Goal: Contribute content: Add original content to the website for others to see

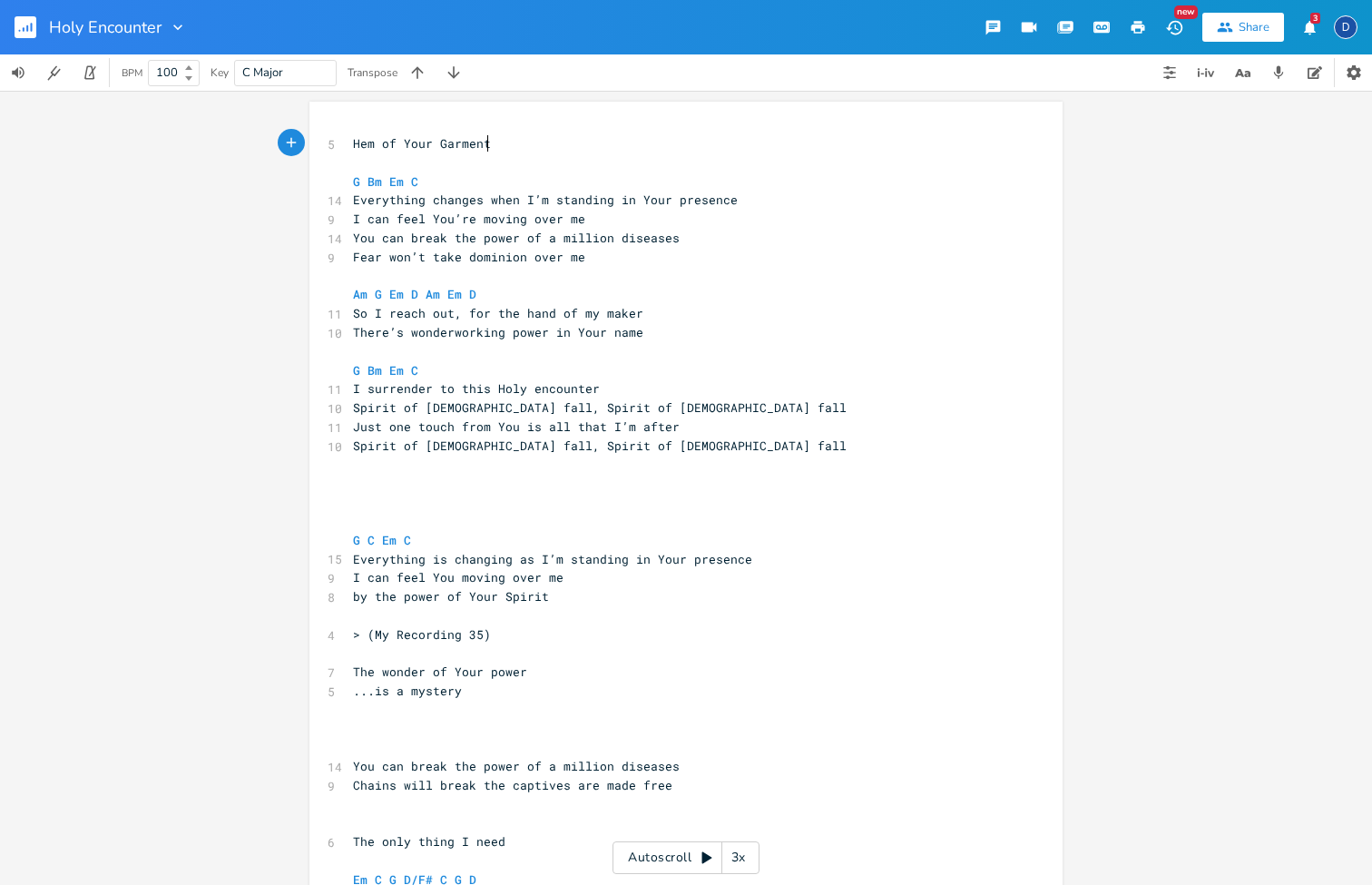
click at [1306, 29] on icon "button" at bounding box center [1309, 26] width 12 height 14
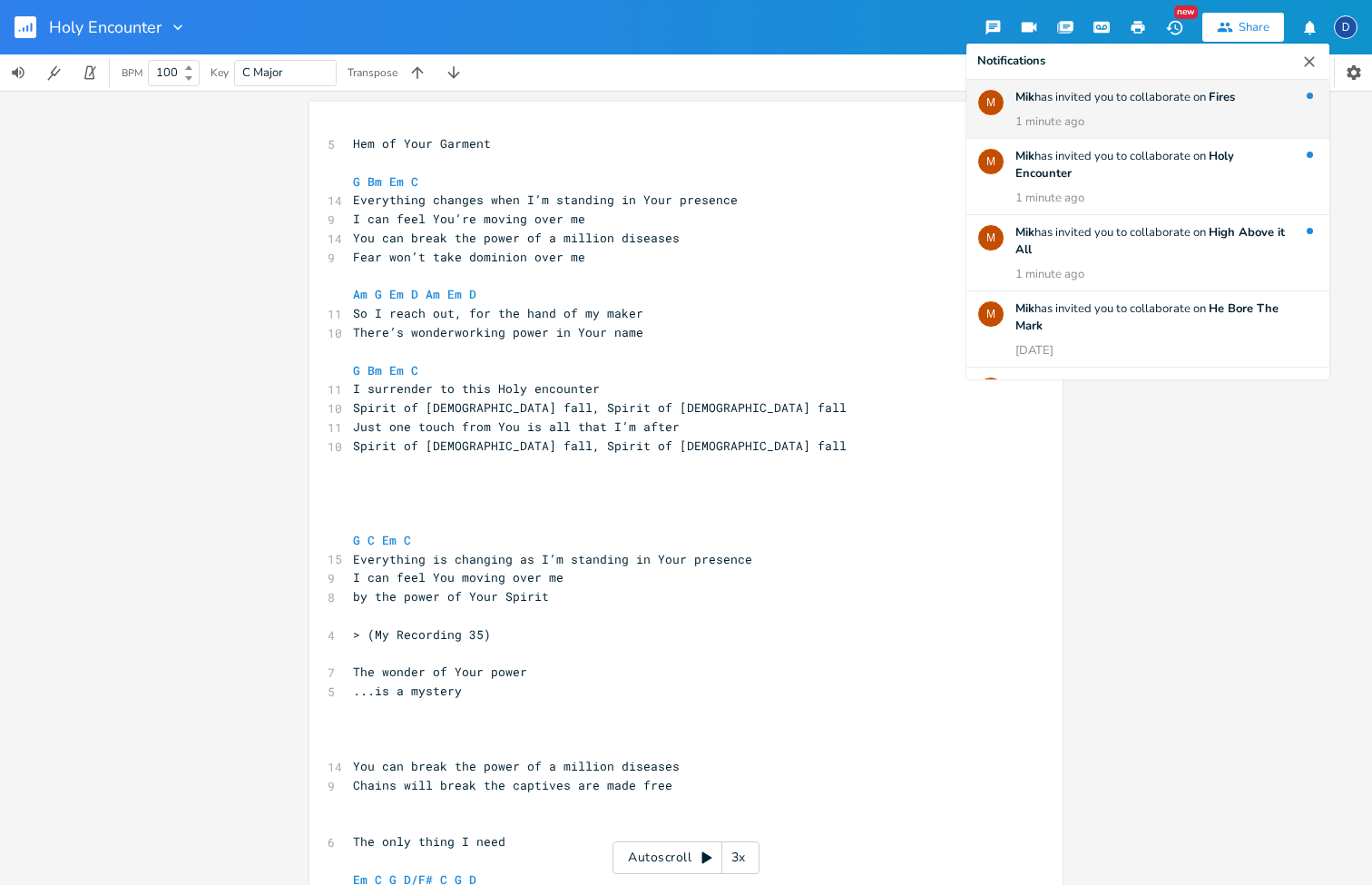
click at [1232, 108] on div "Mik has invited you to collaborate on Fires 1 minute ago" at bounding box center [1153, 110] width 278 height 42
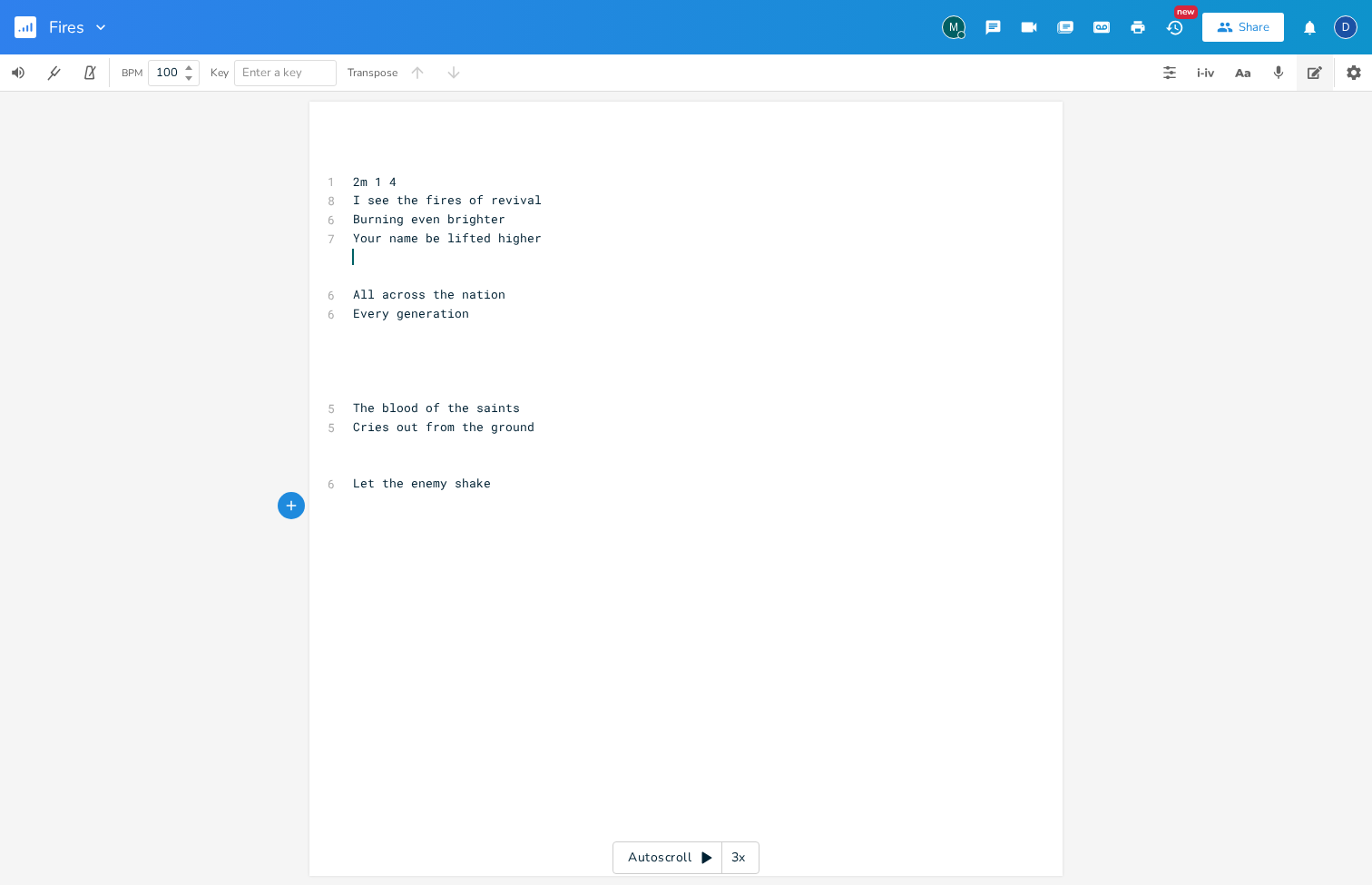
click at [1314, 59] on button "button" at bounding box center [1315, 73] width 36 height 36
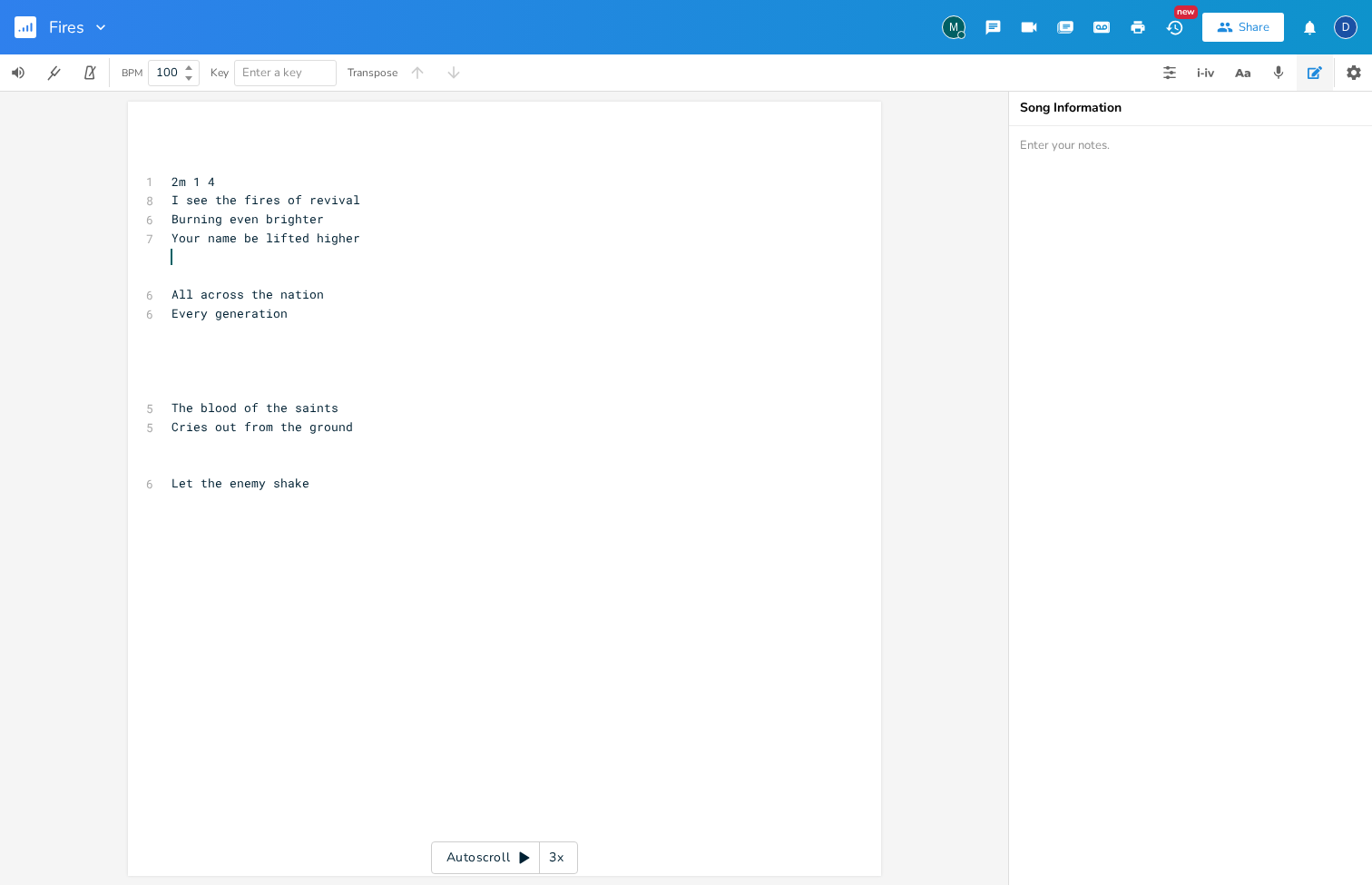
click at [1236, 191] on textarea at bounding box center [1190, 505] width 363 height 758
click at [1042, 142] on textarea "I see the sound of the people" at bounding box center [1190, 505] width 363 height 758
click at [1113, 198] on textarea "I hear the sound of the people" at bounding box center [1190, 505] width 363 height 758
click at [1159, 147] on textarea "I hear the sound of the people People rising up" at bounding box center [1190, 505] width 363 height 758
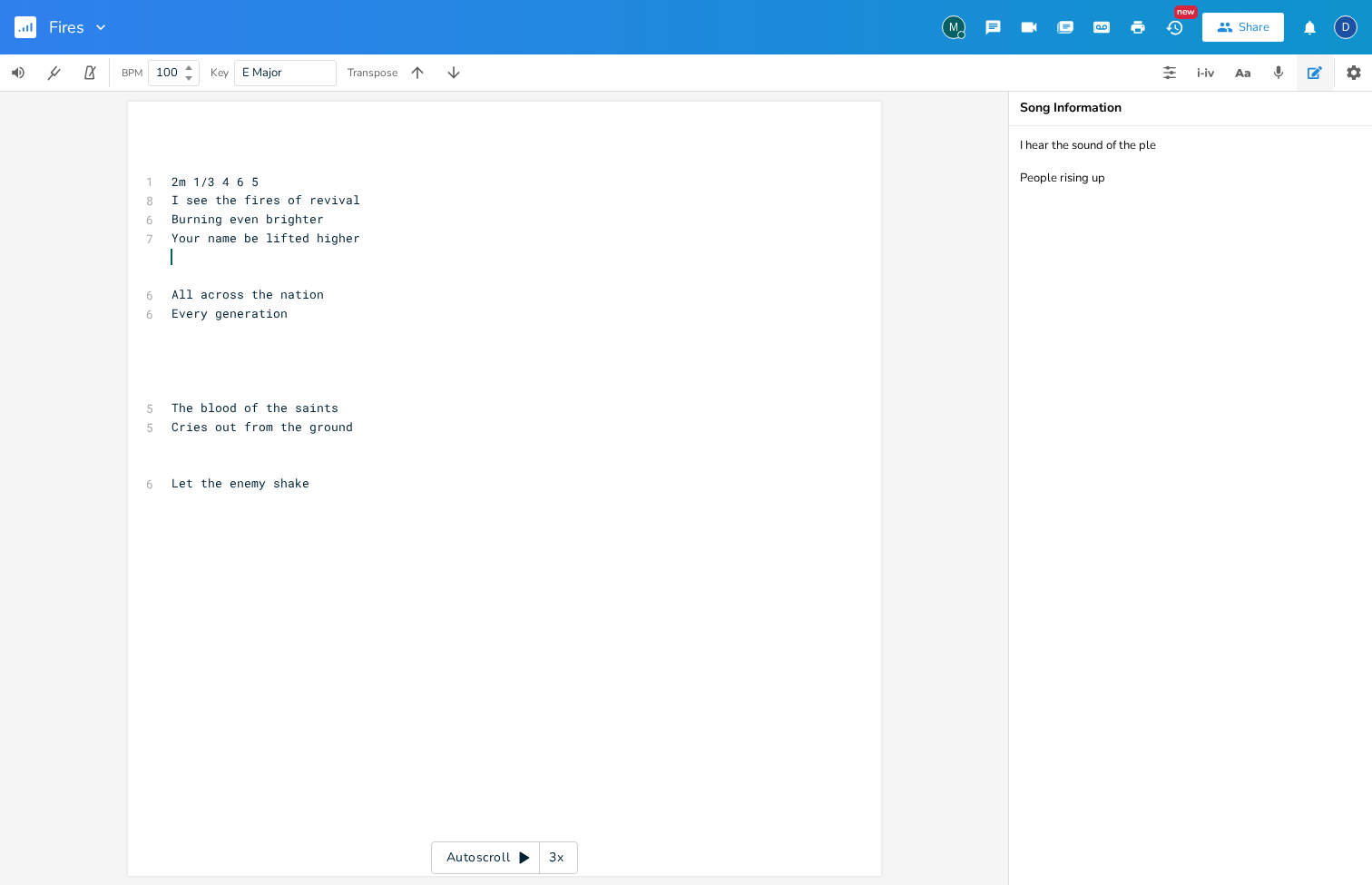
click at [1155, 148] on textarea "I hear the sound of the ple People rising up" at bounding box center [1190, 505] width 363 height 758
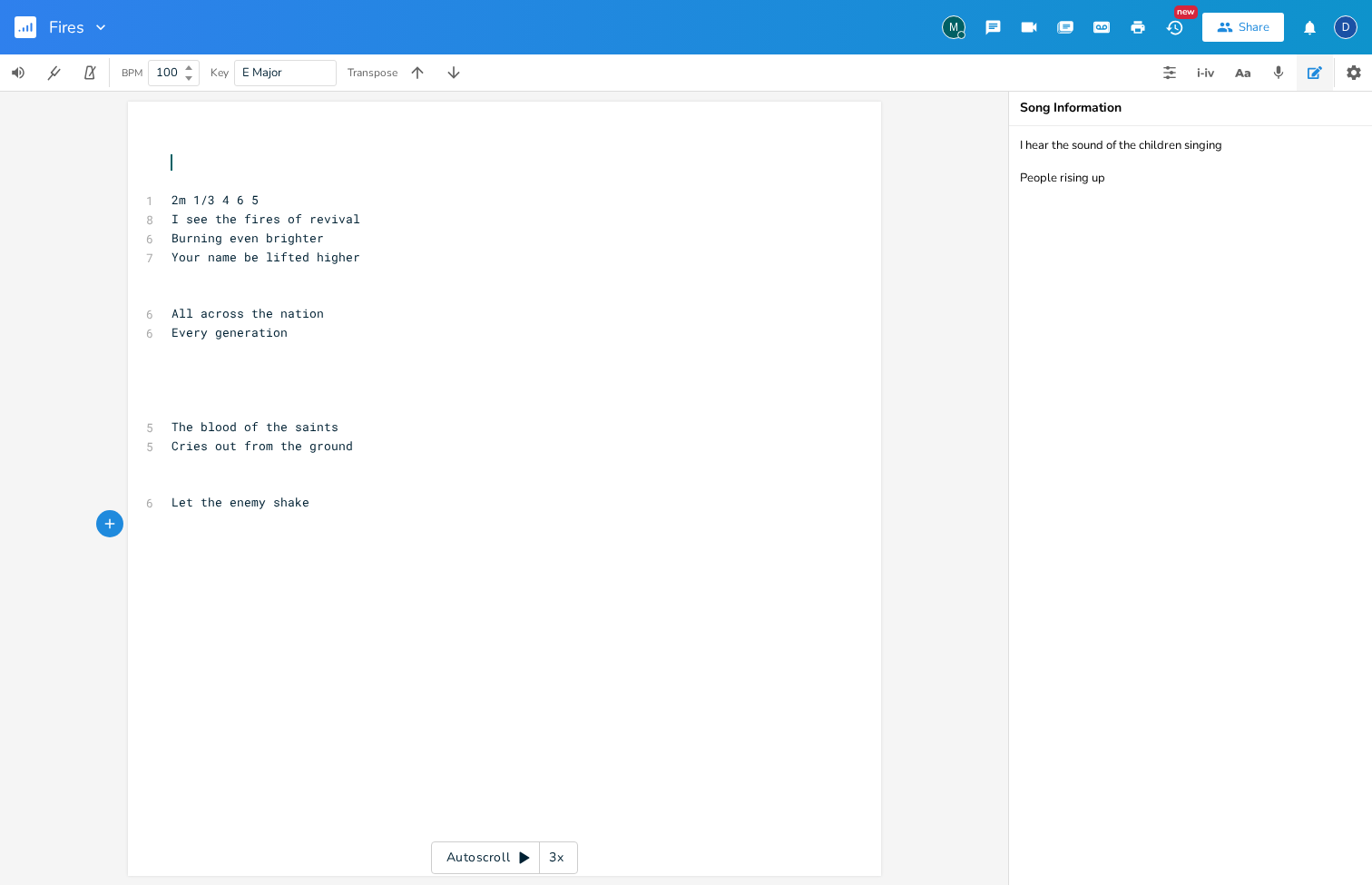
type textarea "I hear the sound of the children singing People rising up"
click at [203, 200] on span "2m 1/3 4 6 5" at bounding box center [215, 199] width 87 height 16
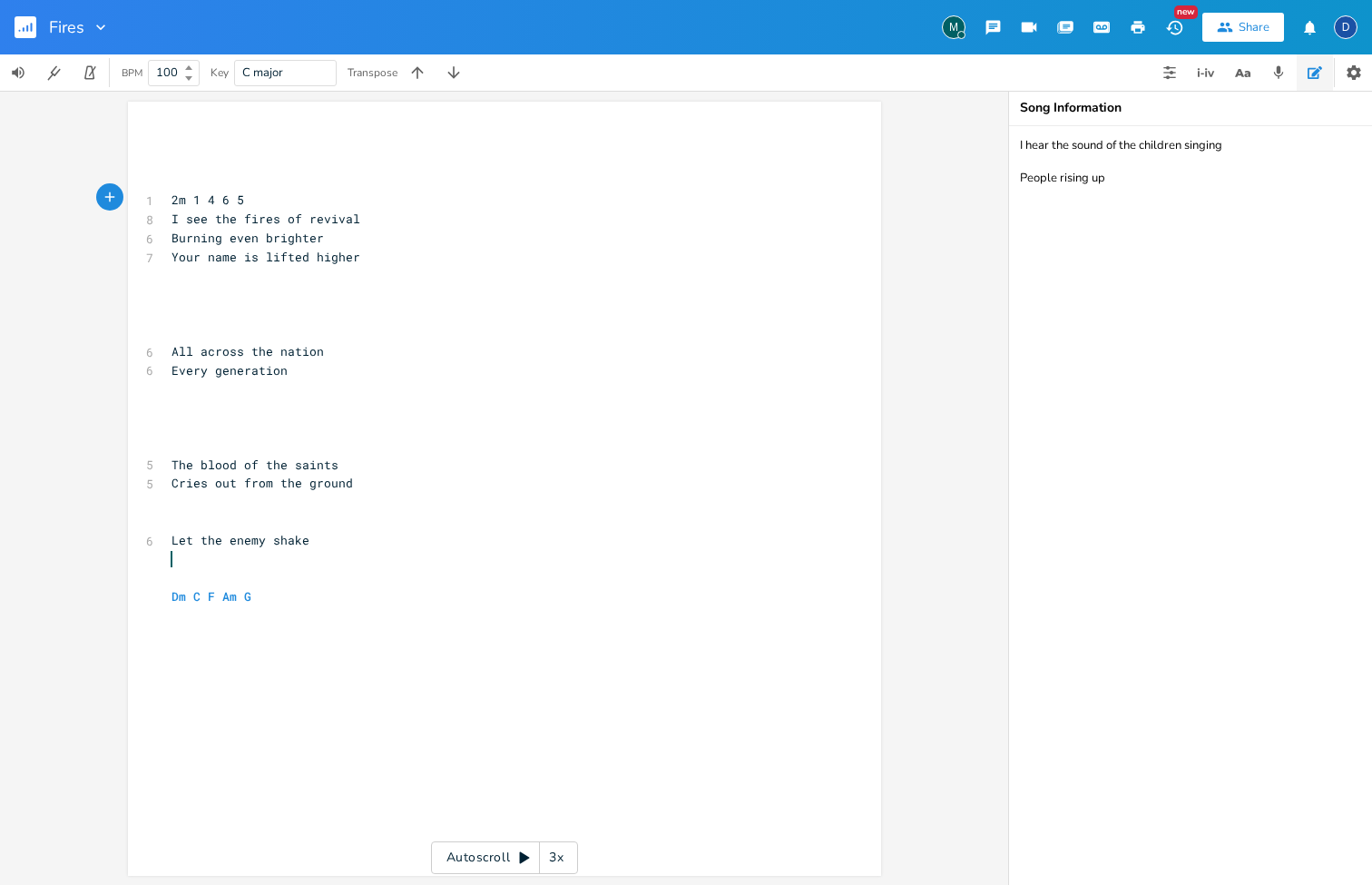
scroll to position [0, 1]
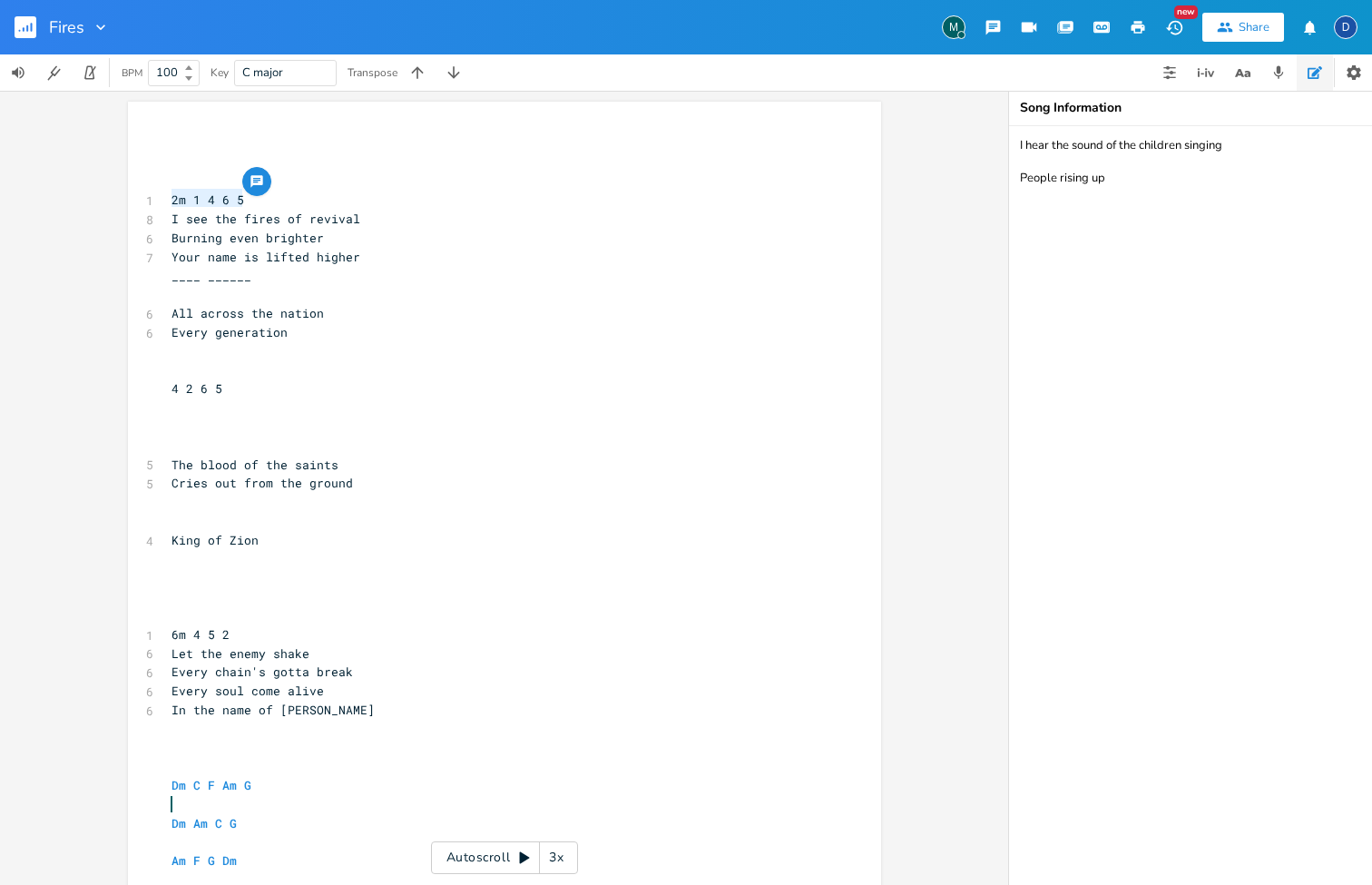
type textarea "1 4 6 5"
drag, startPoint x: 259, startPoint y: 195, endPoint x: 186, endPoint y: 198, distance: 73.1
click at [186, 198] on pre "2m 1 4 6 5" at bounding box center [494, 199] width 655 height 19
click at [197, 198] on span "2m 1 4 6 5" at bounding box center [208, 199] width 73 height 16
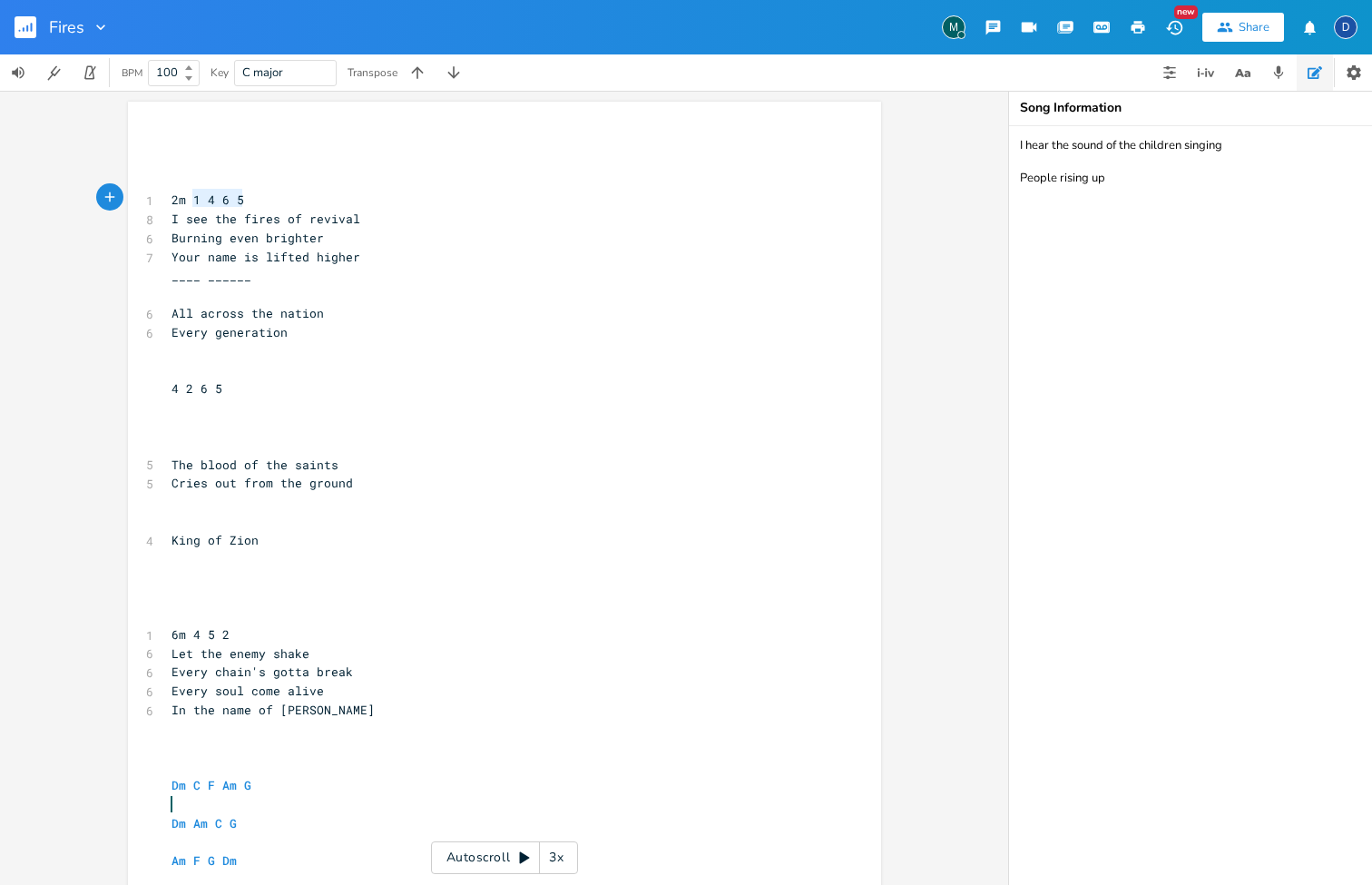
drag, startPoint x: 233, startPoint y: 197, endPoint x: 185, endPoint y: 197, distance: 48.0
click at [185, 197] on span "2m 1 4 6 5" at bounding box center [208, 199] width 73 height 16
type textarea "6v"
type textarea "1"
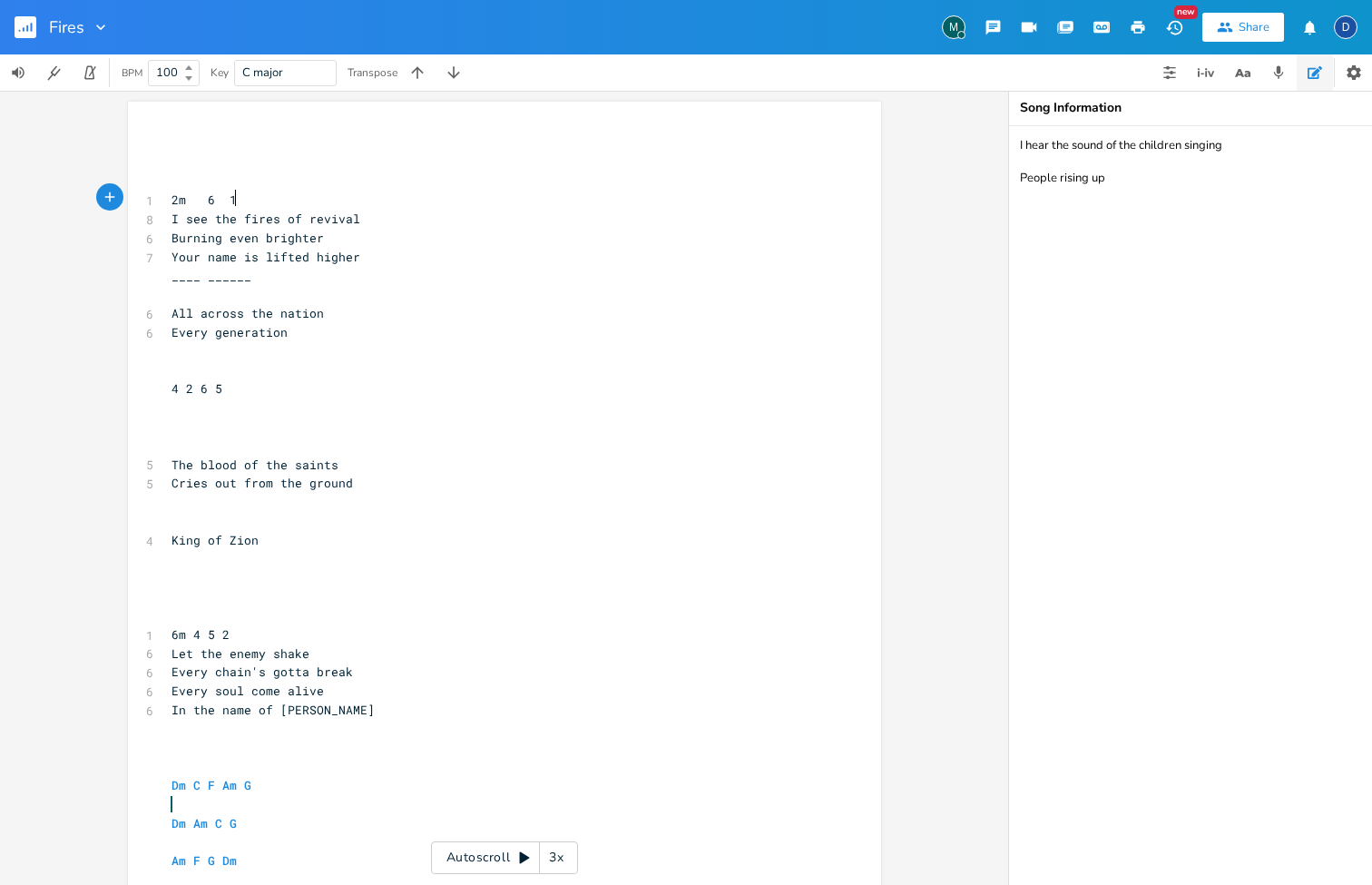
scroll to position [0, 11]
type textarea "5"
click at [204, 196] on span "2m 6 1 5" at bounding box center [229, 199] width 117 height 16
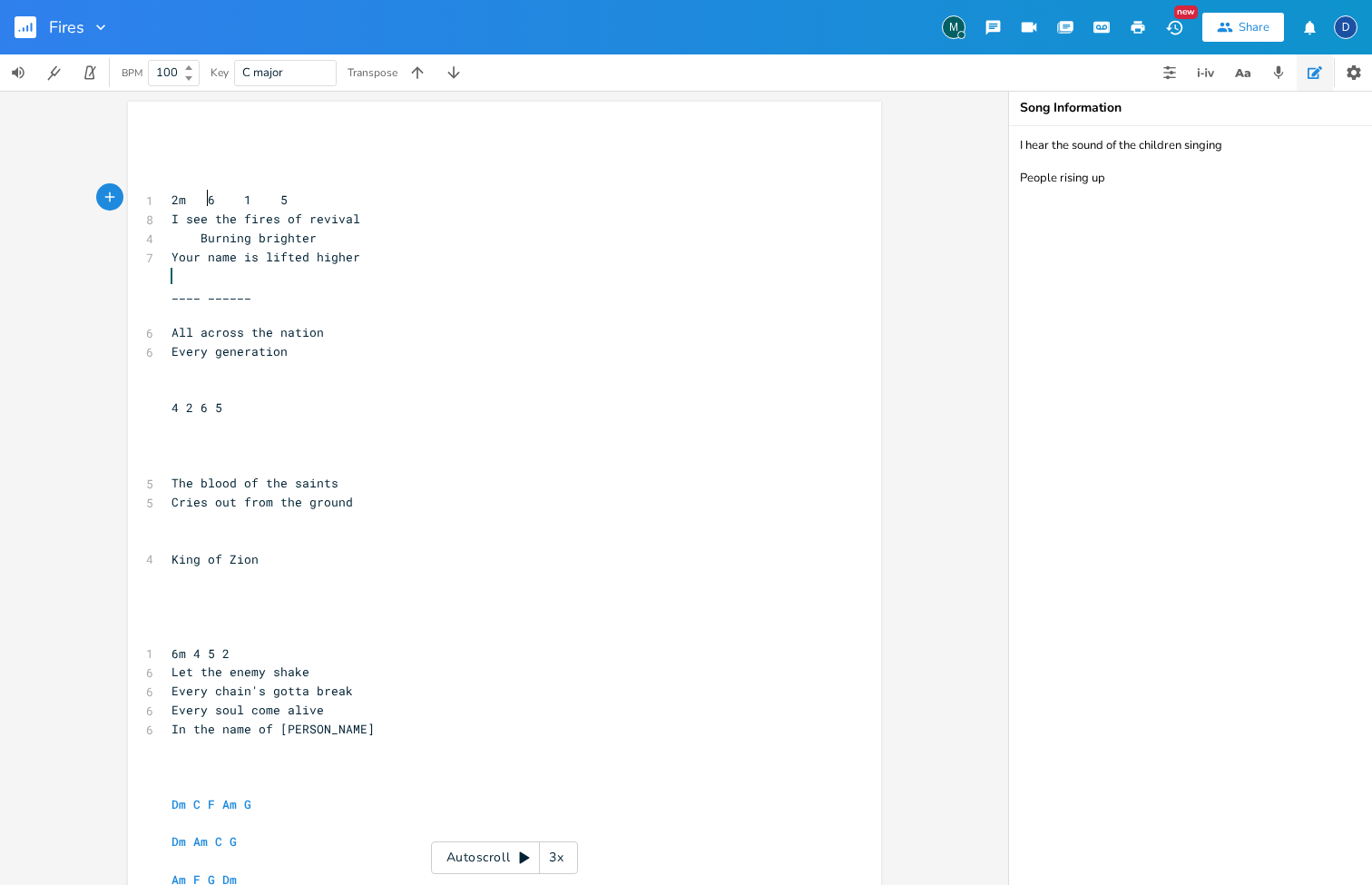
scroll to position [0, 0]
click at [246, 271] on pre "​" at bounding box center [494, 276] width 655 height 19
type textarea "Her eyou"
type textarea "e uou"
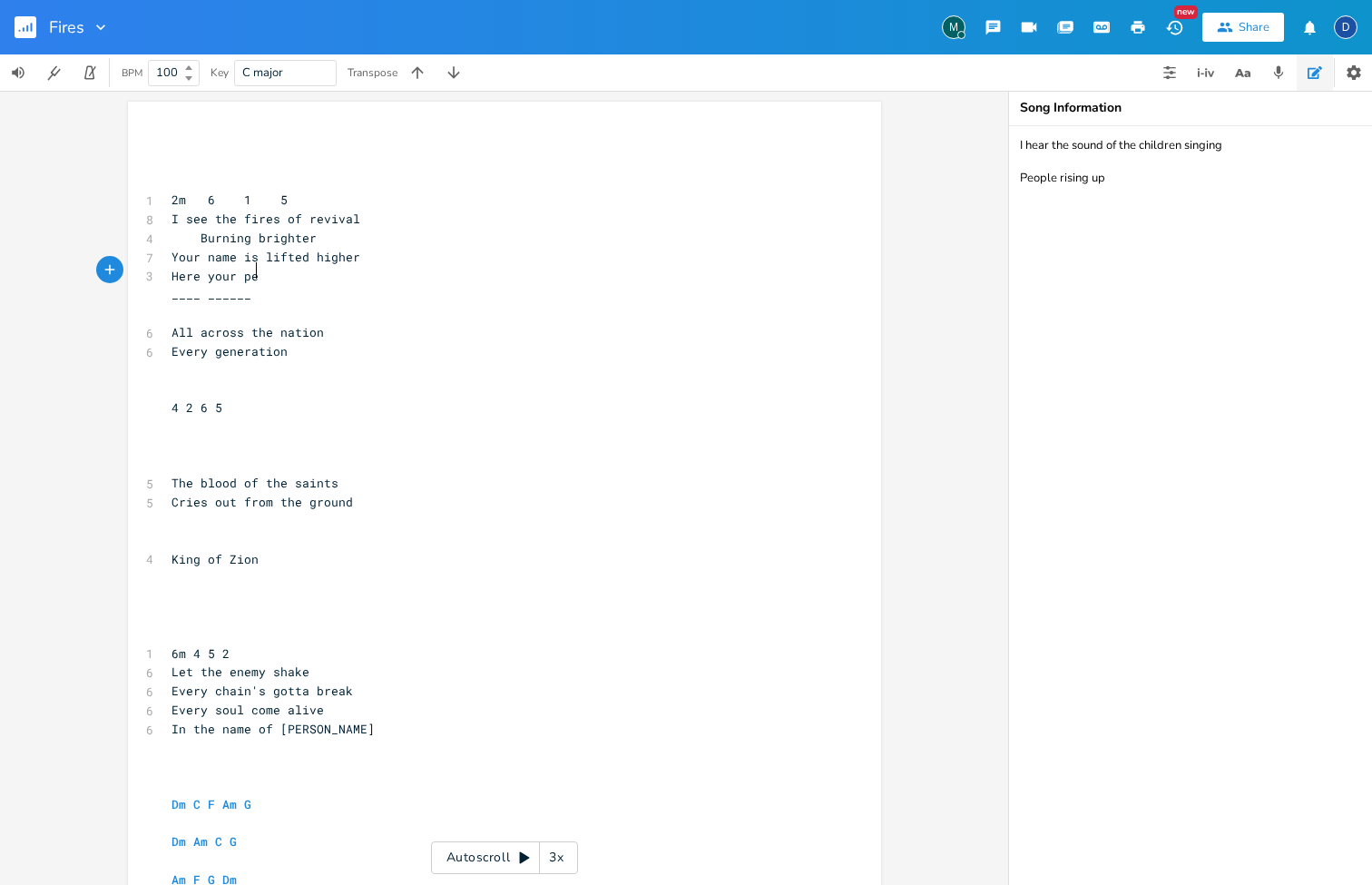
type textarea "your pepop"
type textarea "ipl"
type textarea "ople c"
type textarea "singing"
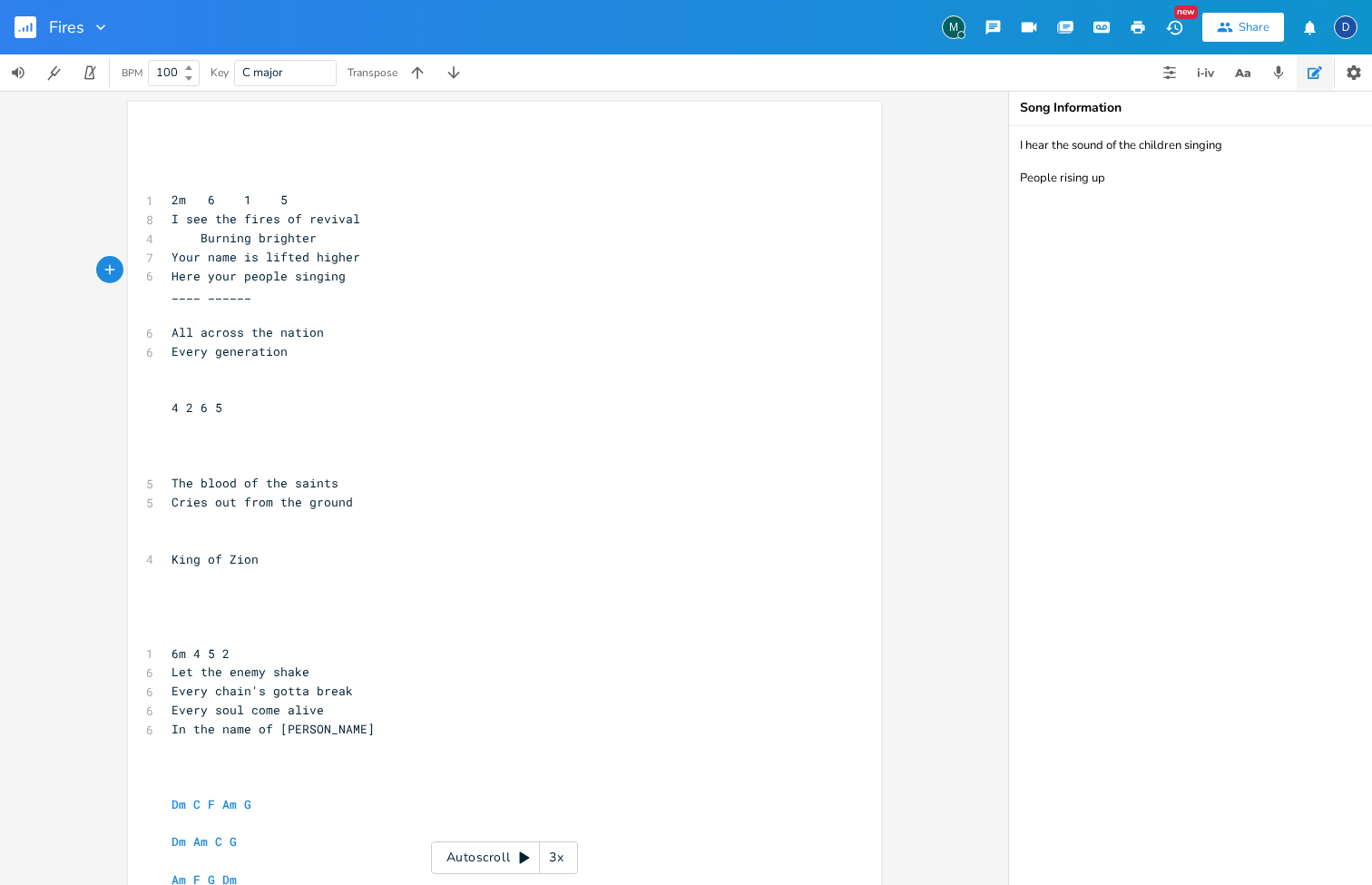
click at [185, 268] on span "Here your people singing" at bounding box center [258, 276] width 174 height 16
type textarea "Hear"
click at [320, 268] on span "Hear your people singing" at bounding box center [258, 276] width 174 height 16
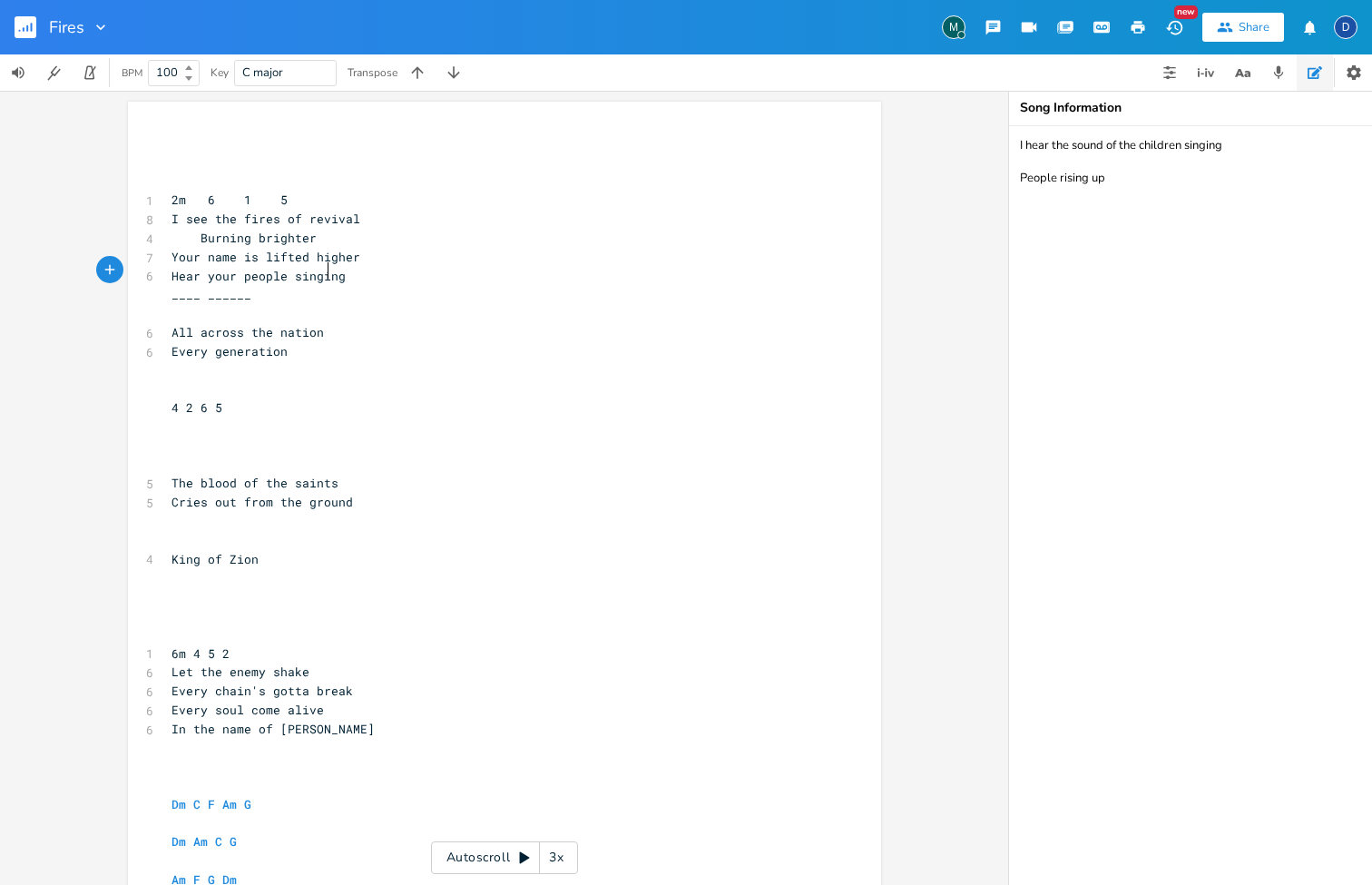
click at [331, 269] on span "Hear your people singing" at bounding box center [258, 276] width 174 height 16
click at [344, 270] on pre "Hear your people singing" at bounding box center [494, 276] width 655 height 19
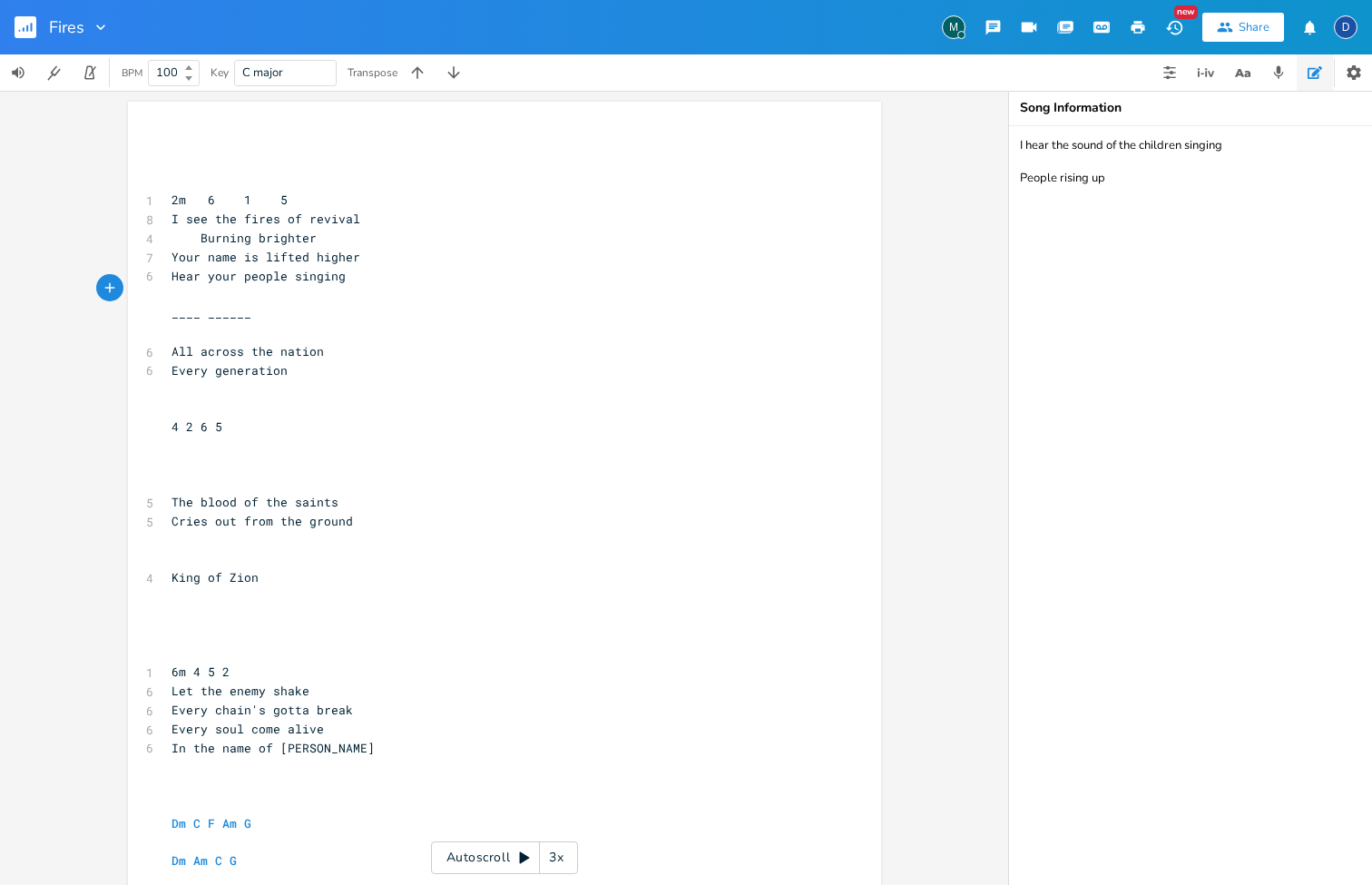
type textarea "A?"
type textarea "All the natio"
type textarea "weart"
type textarea "earht is"
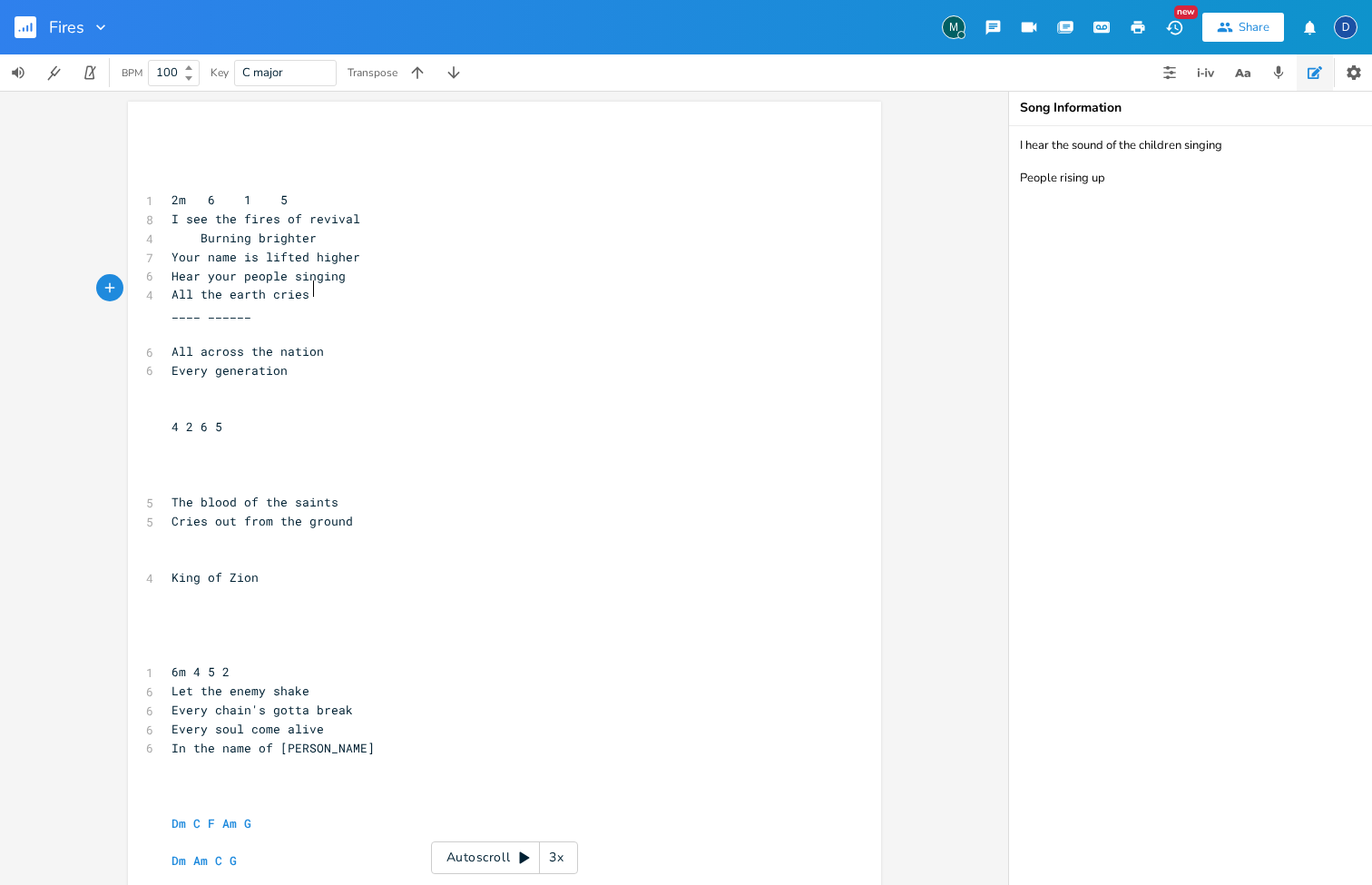
scroll to position [0, 49]
type textarea "th cries out"
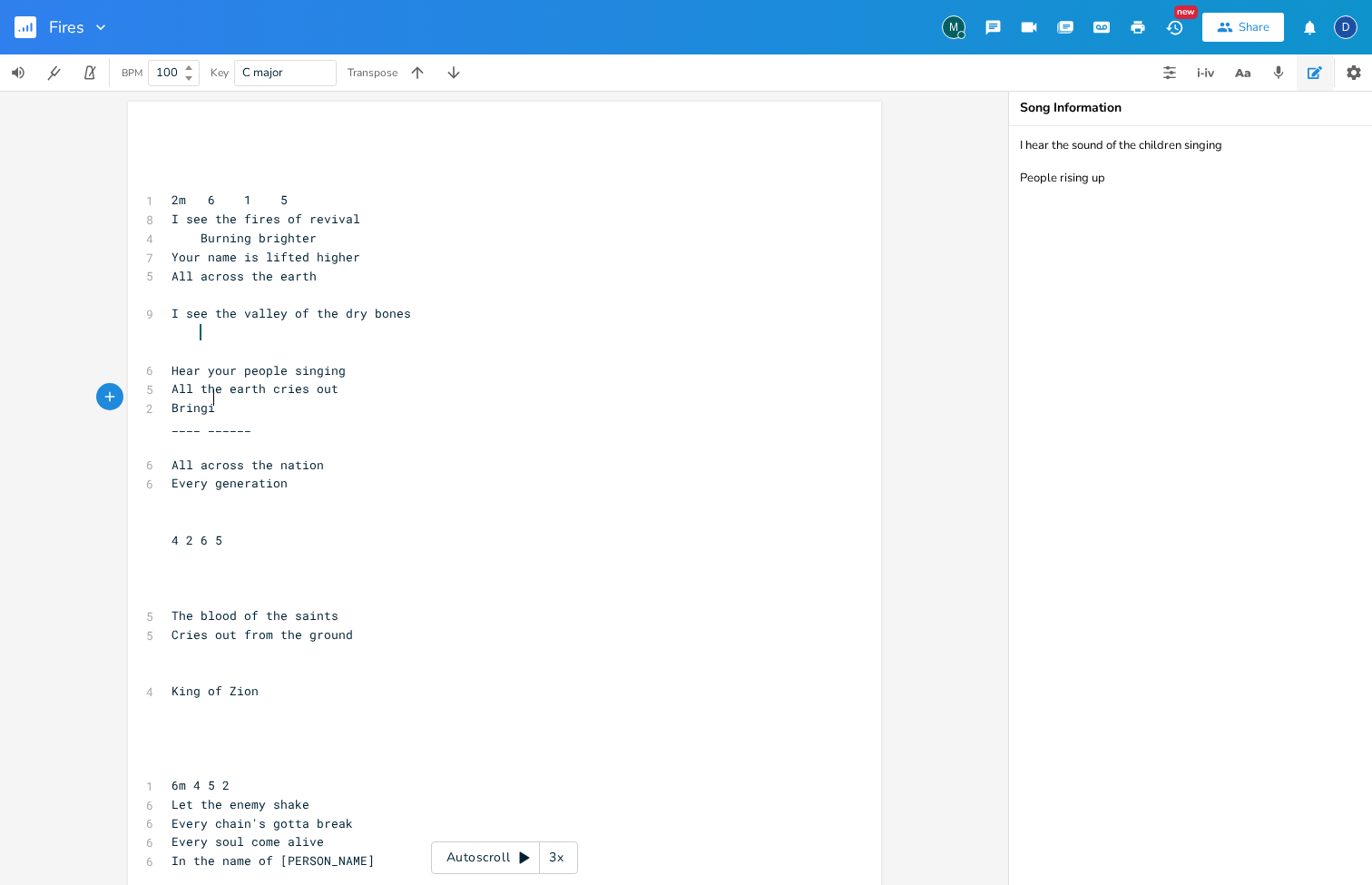
type textarea "Bringing"
type textarea "g dead to lei"
type textarea "ife"
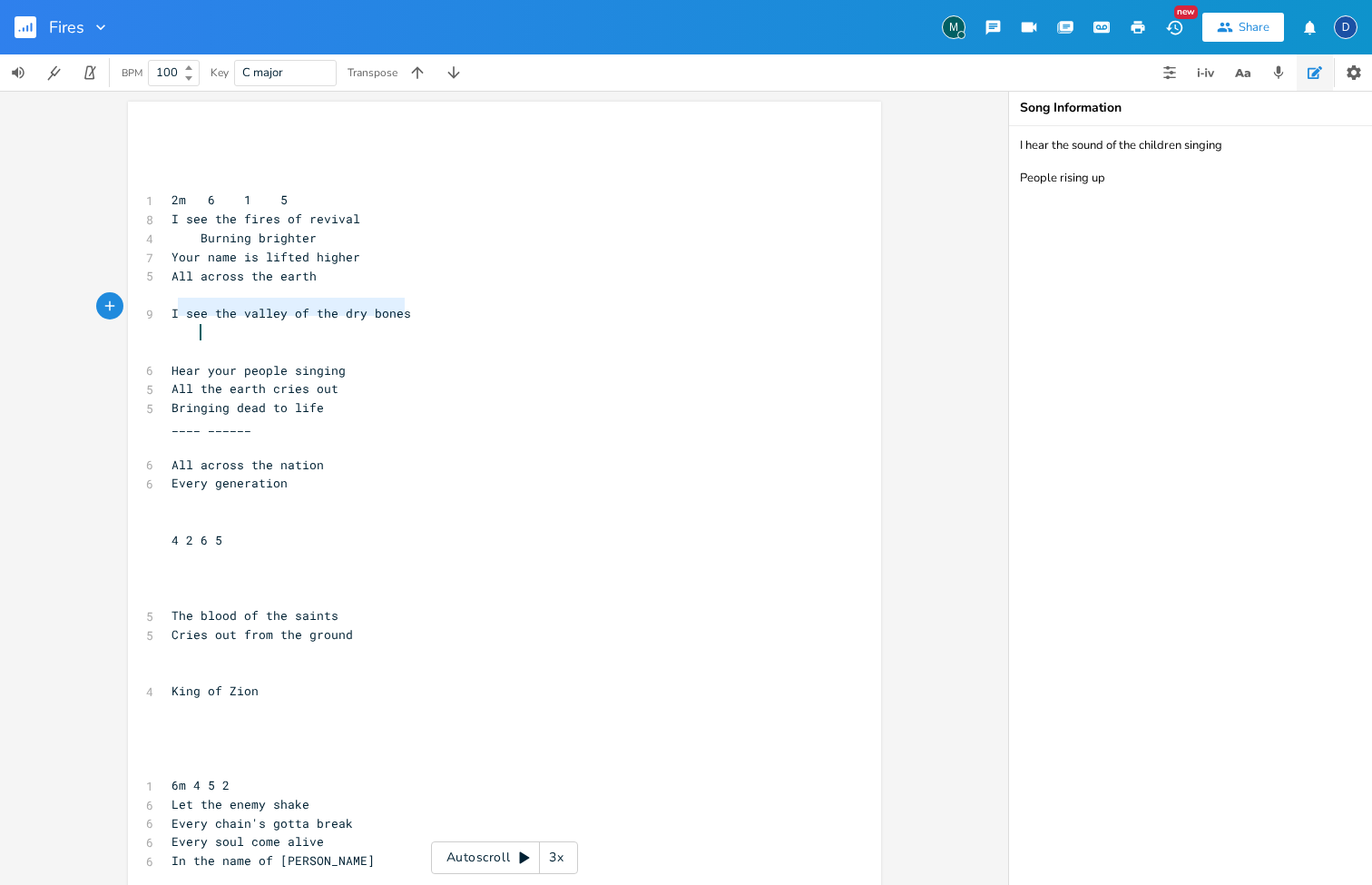
type textarea "I see the valley of the dry bones"
drag, startPoint x: 415, startPoint y: 307, endPoint x: 163, endPoint y: 307, distance: 252.0
click at [168, 307] on pre "I see the valley of the dry bones" at bounding box center [494, 313] width 655 height 19
click at [351, 348] on pre "​" at bounding box center [494, 351] width 655 height 19
click at [339, 332] on pre at bounding box center [494, 332] width 655 height 19
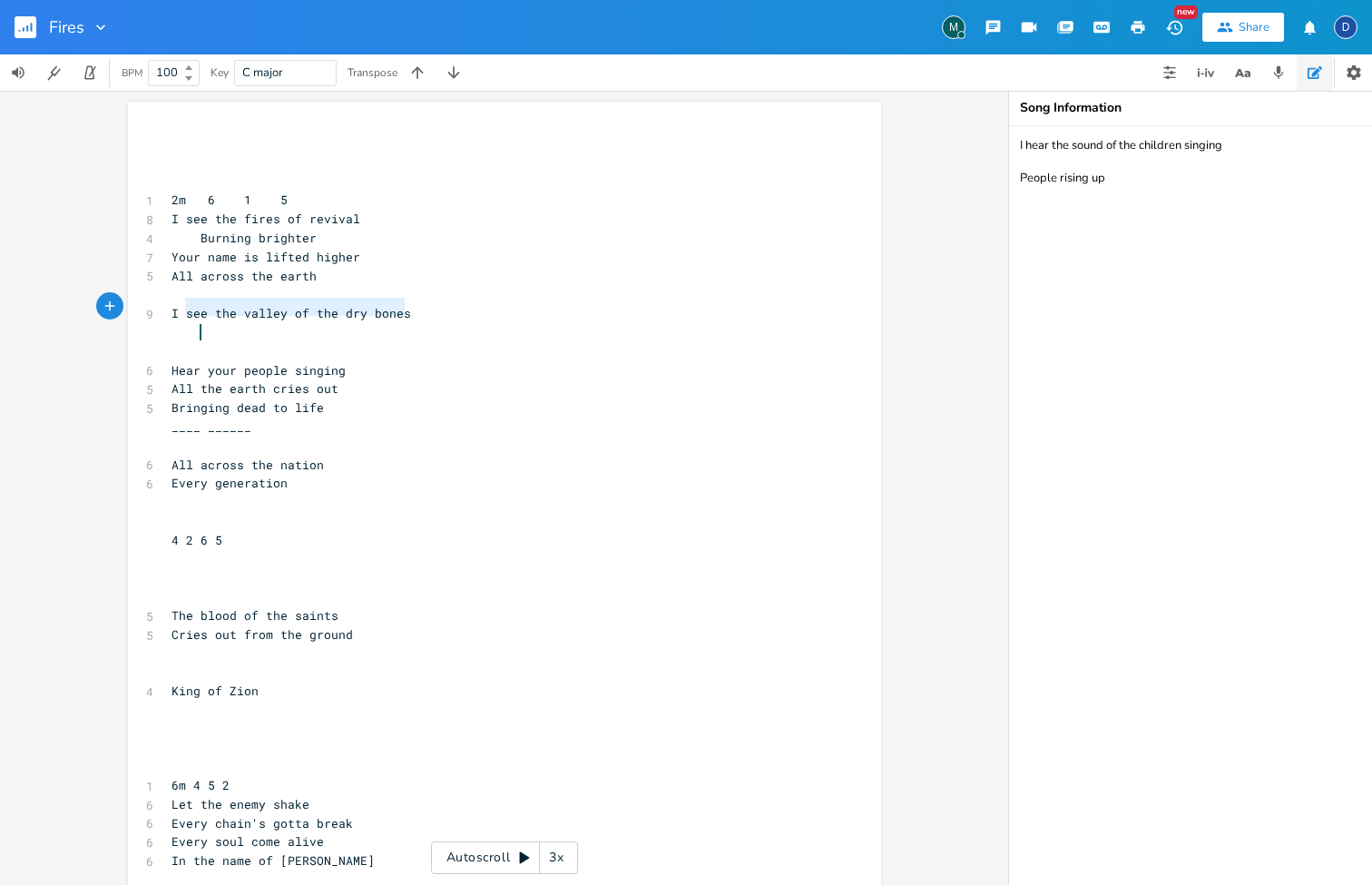
type textarea "I see the valley of the dry bones"
drag, startPoint x: 402, startPoint y: 304, endPoint x: 164, endPoint y: 304, distance: 238.0
click at [168, 304] on pre "I see the valley of the dry bones" at bounding box center [494, 313] width 655 height 19
click at [271, 237] on span "Burning brighter" at bounding box center [243, 238] width 145 height 16
type textarea "I see the fires of revival"
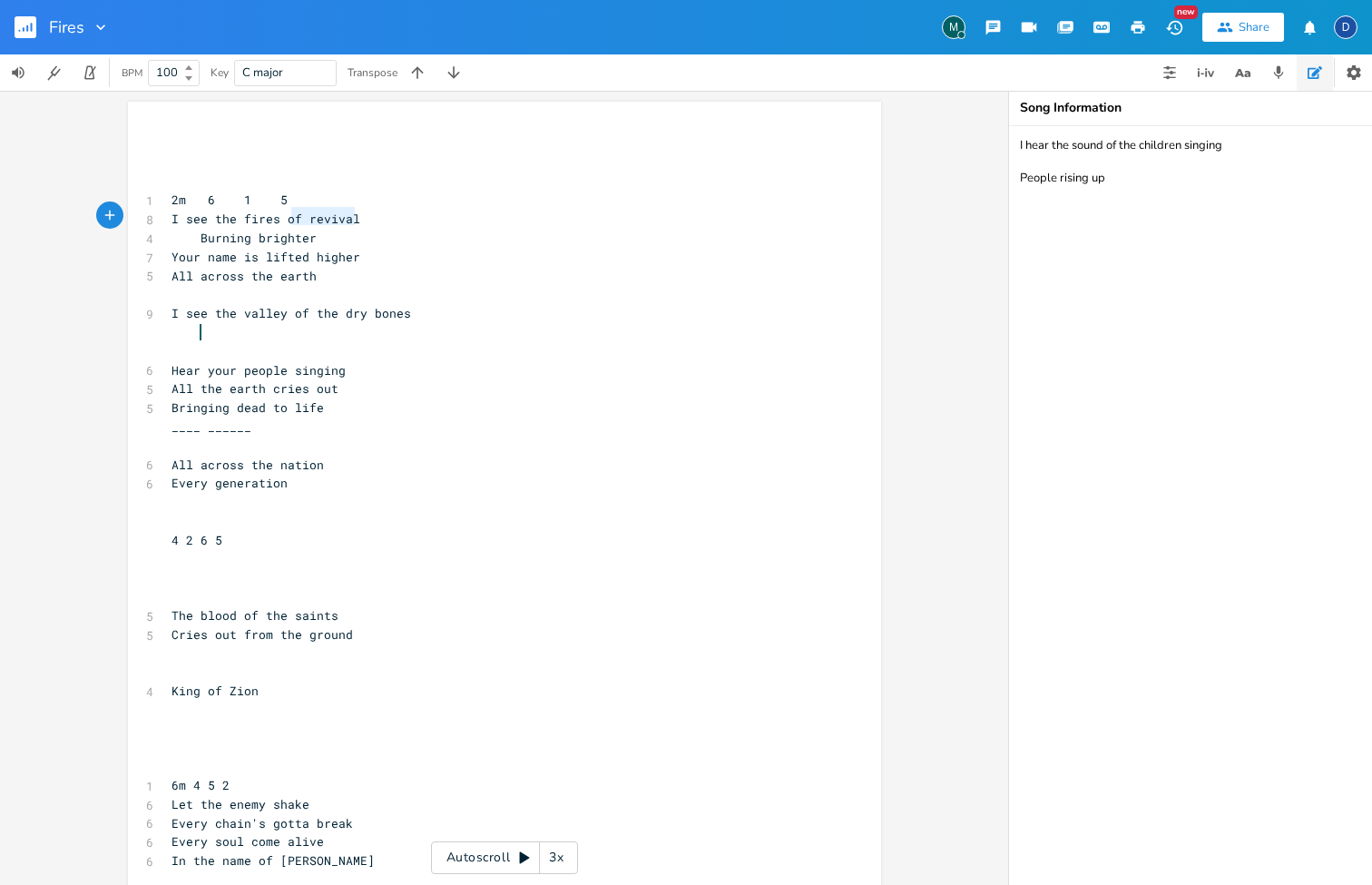
drag, startPoint x: 286, startPoint y: 219, endPoint x: 97, endPoint y: 219, distance: 189.0
click at [128, 219] on div "I see the fires of revival x ​ ​ ​ 1 2m 6 1 5 8 I see the fires of revival 4 Bu…" at bounding box center [504, 574] width 753 height 944
click at [303, 293] on pre "​" at bounding box center [494, 294] width 655 height 19
type textarea "the valley of the dry bones"
drag, startPoint x: 410, startPoint y: 301, endPoint x: 200, endPoint y: 301, distance: 210.0
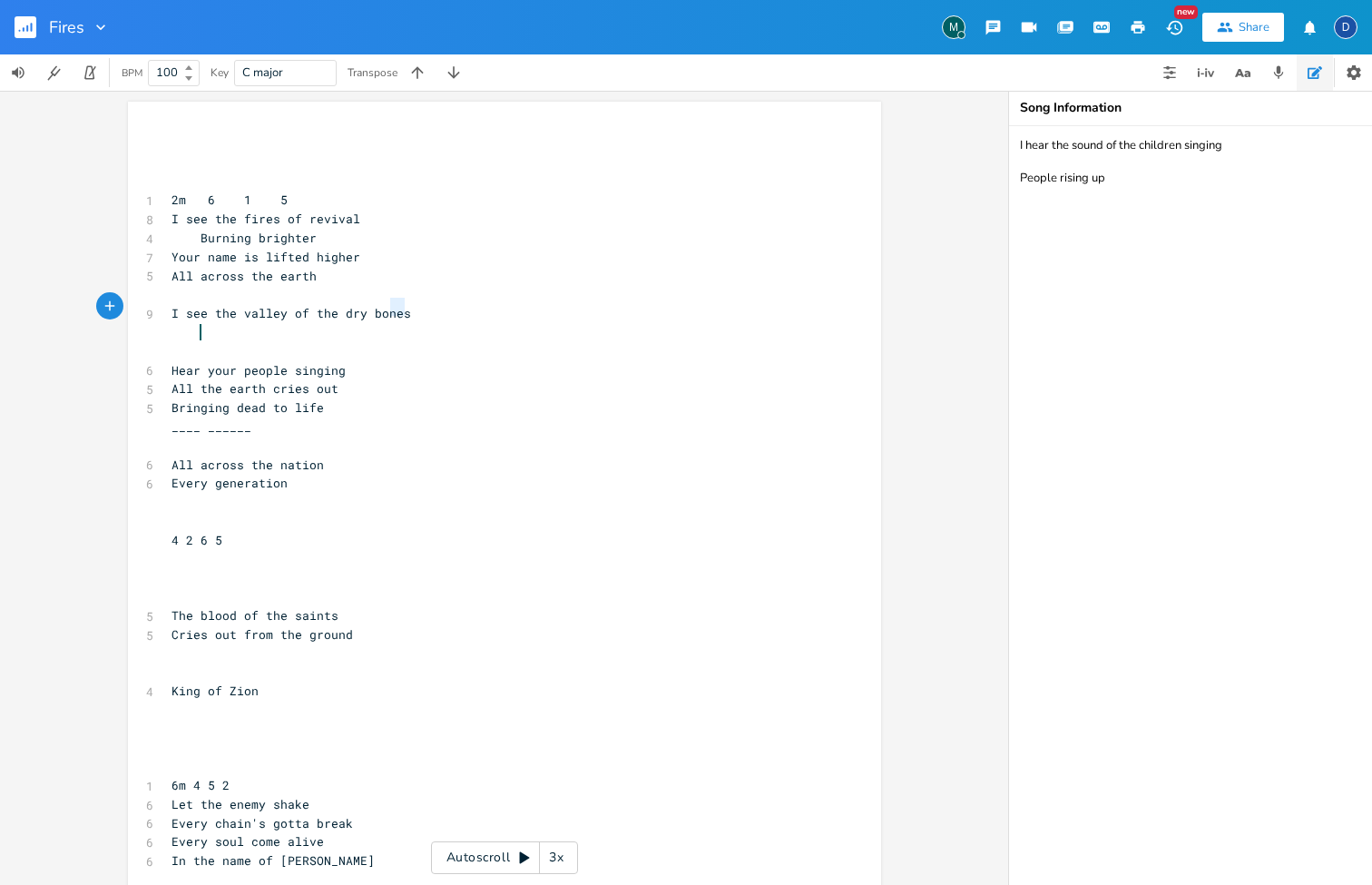
click at [205, 304] on pre "I see the valley of the dry bones" at bounding box center [494, 313] width 655 height 19
click at [196, 307] on span "I see the valley of the dry bones" at bounding box center [290, 313] width 239 height 16
click at [227, 332] on pre at bounding box center [494, 332] width 655 height 19
click at [291, 369] on span "Hear your people singing" at bounding box center [258, 371] width 174 height 16
click at [214, 323] on pre at bounding box center [494, 332] width 655 height 19
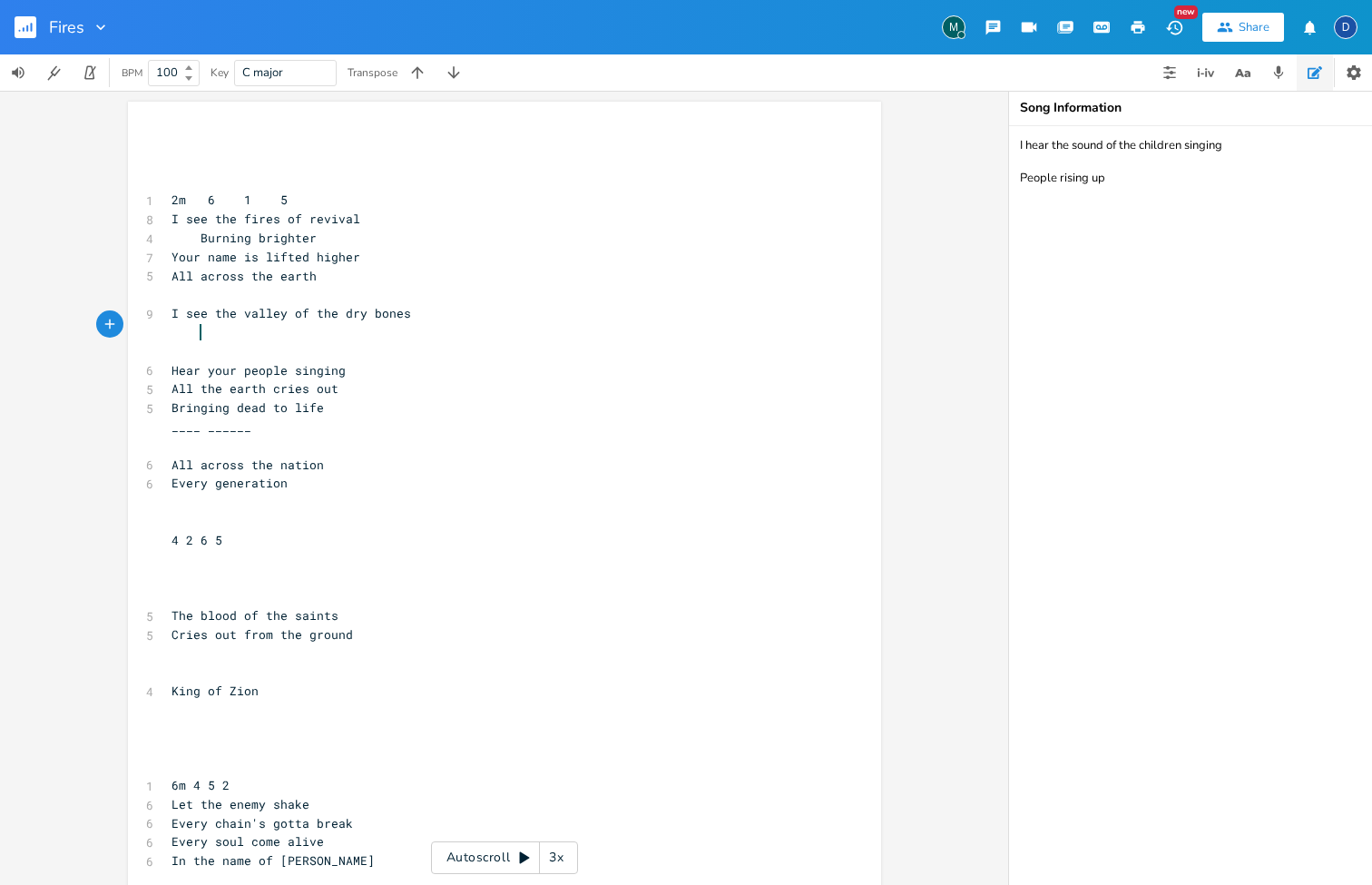
click at [182, 305] on span "I see the valley of the dry bones" at bounding box center [290, 313] width 239 height 16
click at [314, 310] on span "I see the valley of the dry bones" at bounding box center [290, 313] width 239 height 16
type textarea "the"
click at [314, 310] on span "I see the valley of the dry bones" at bounding box center [290, 313] width 239 height 16
click at [296, 332] on pre at bounding box center [494, 332] width 655 height 19
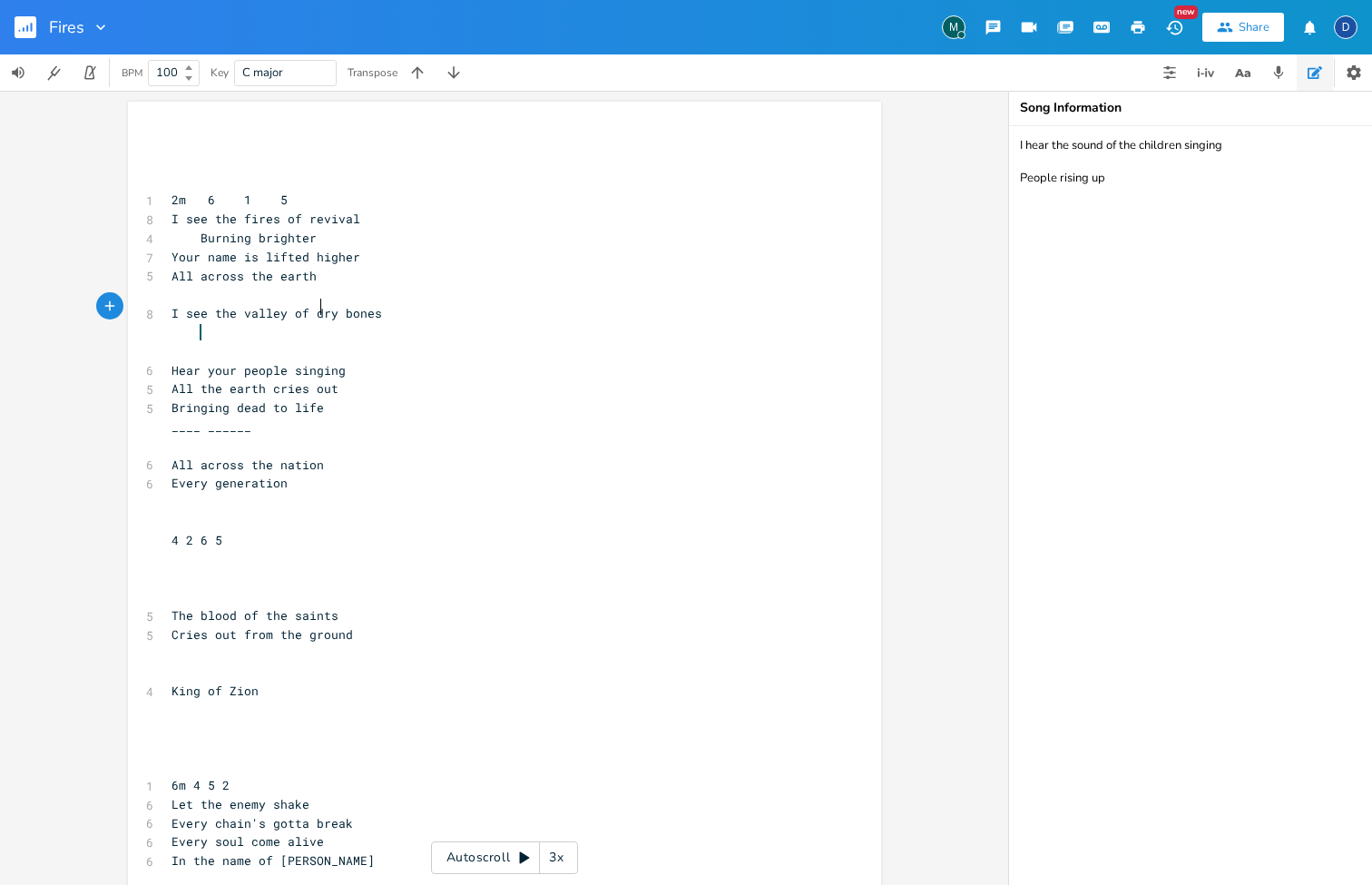
click at [313, 306] on span "I see the valley of dry bones" at bounding box center [276, 313] width 210 height 16
click at [308, 307] on span "I see the valley of dry bones" at bounding box center [276, 313] width 210 height 16
type textarea "the"
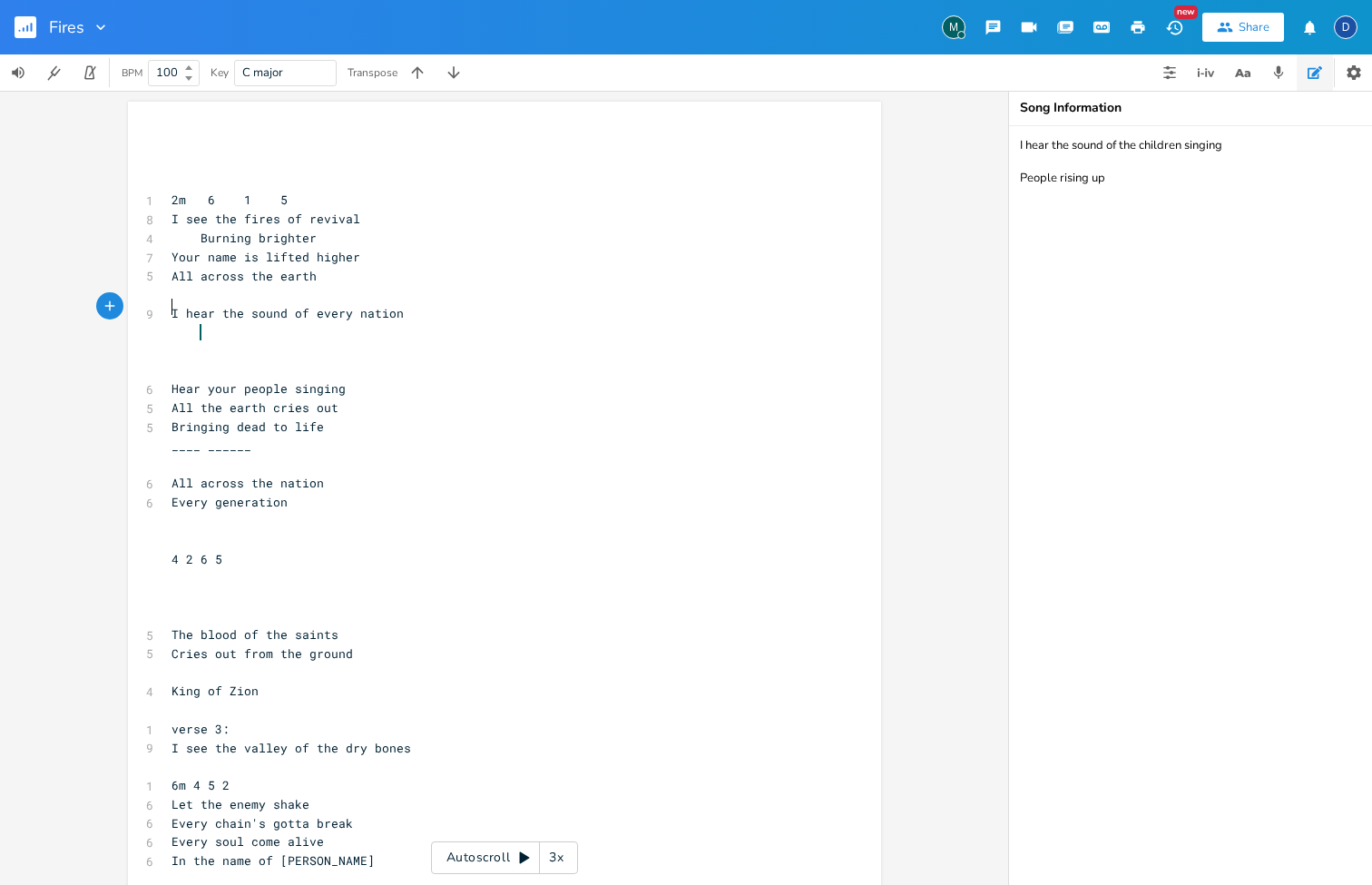
click at [225, 182] on pre "​" at bounding box center [494, 181] width 655 height 19
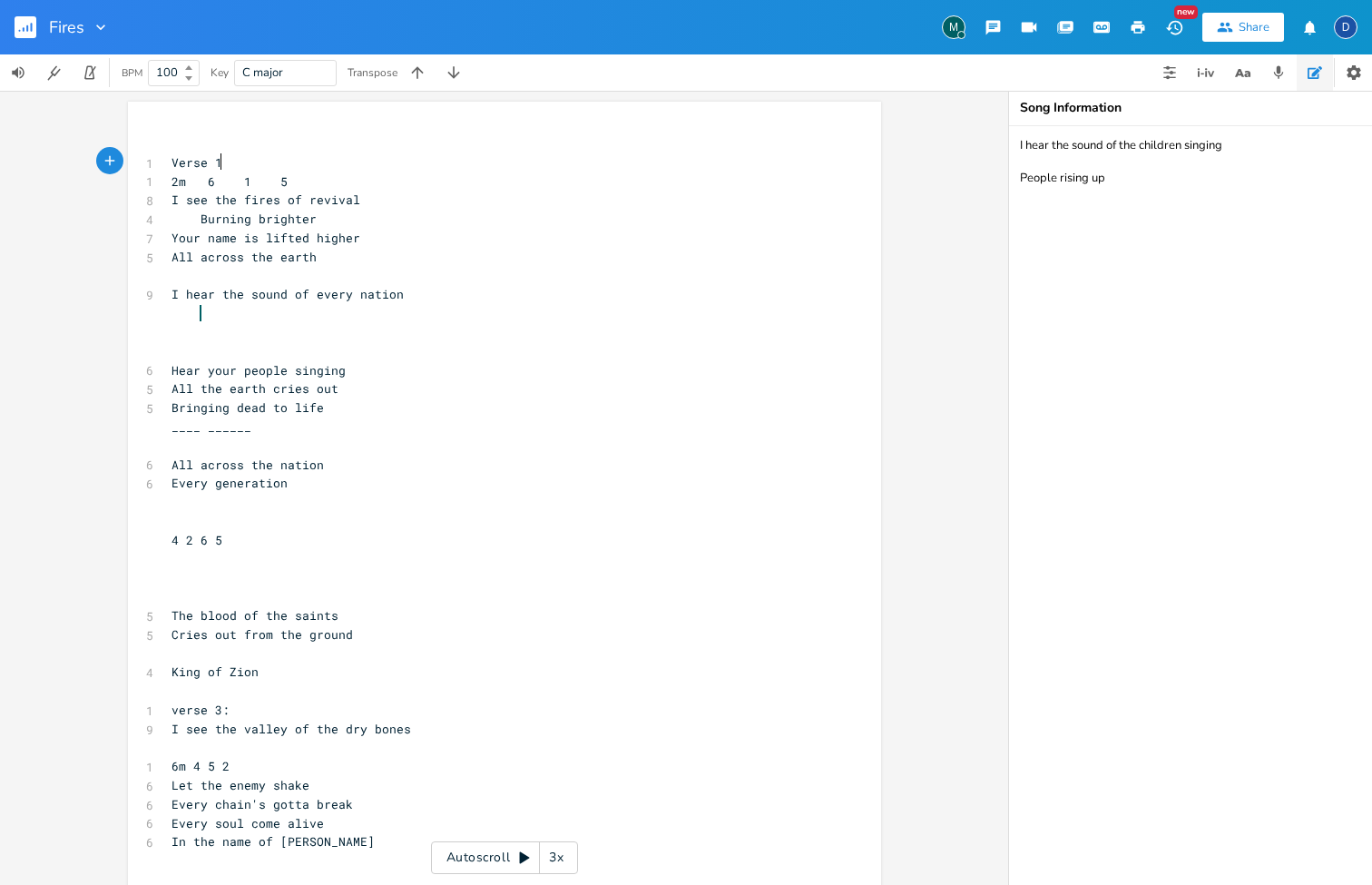
type textarea "Verse 1""
type textarea ":"
click at [239, 297] on pre "I hear the sound of every nation" at bounding box center [494, 294] width 655 height 19
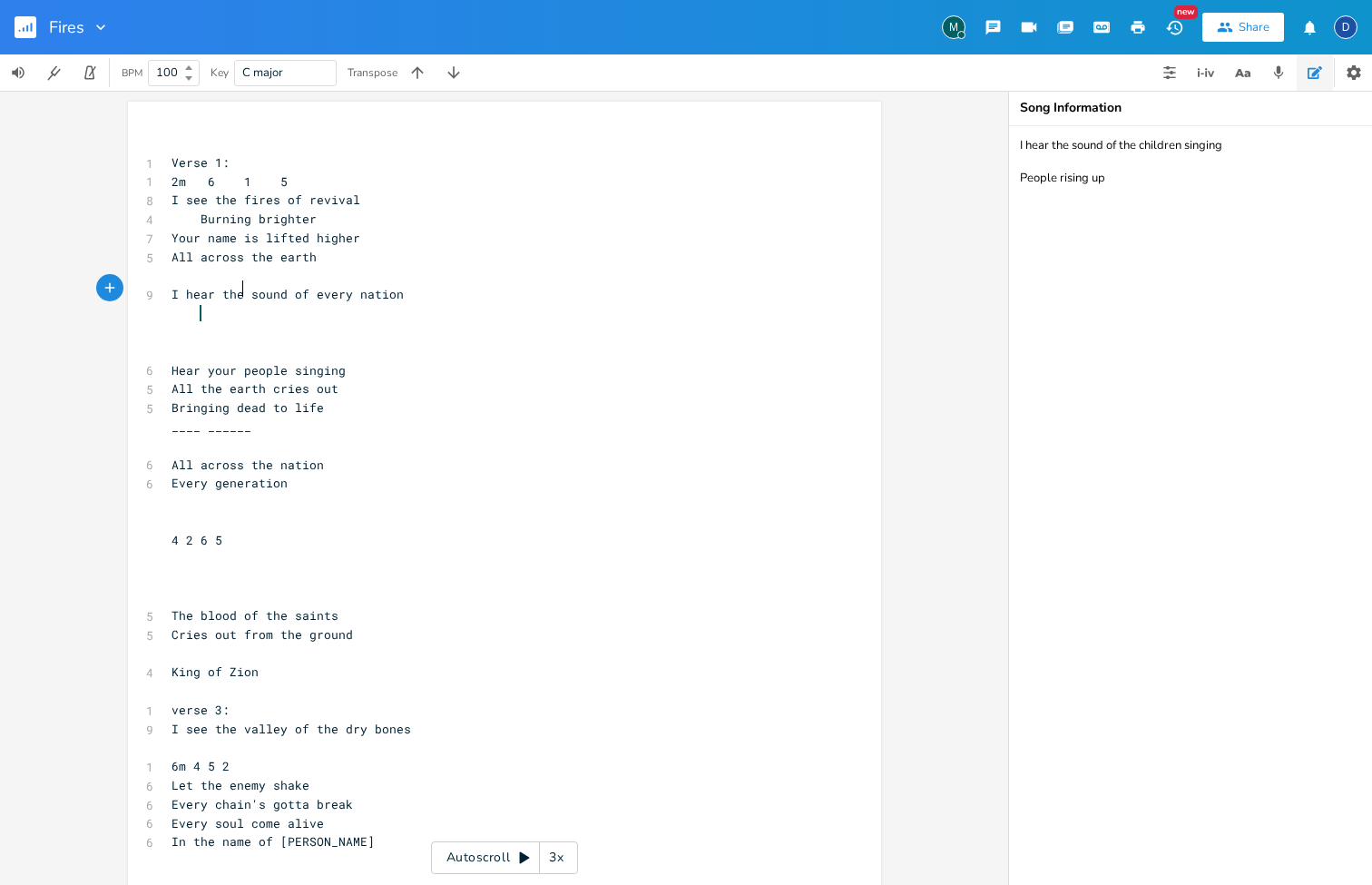
click at [232, 273] on pre "​" at bounding box center [494, 276] width 655 height 19
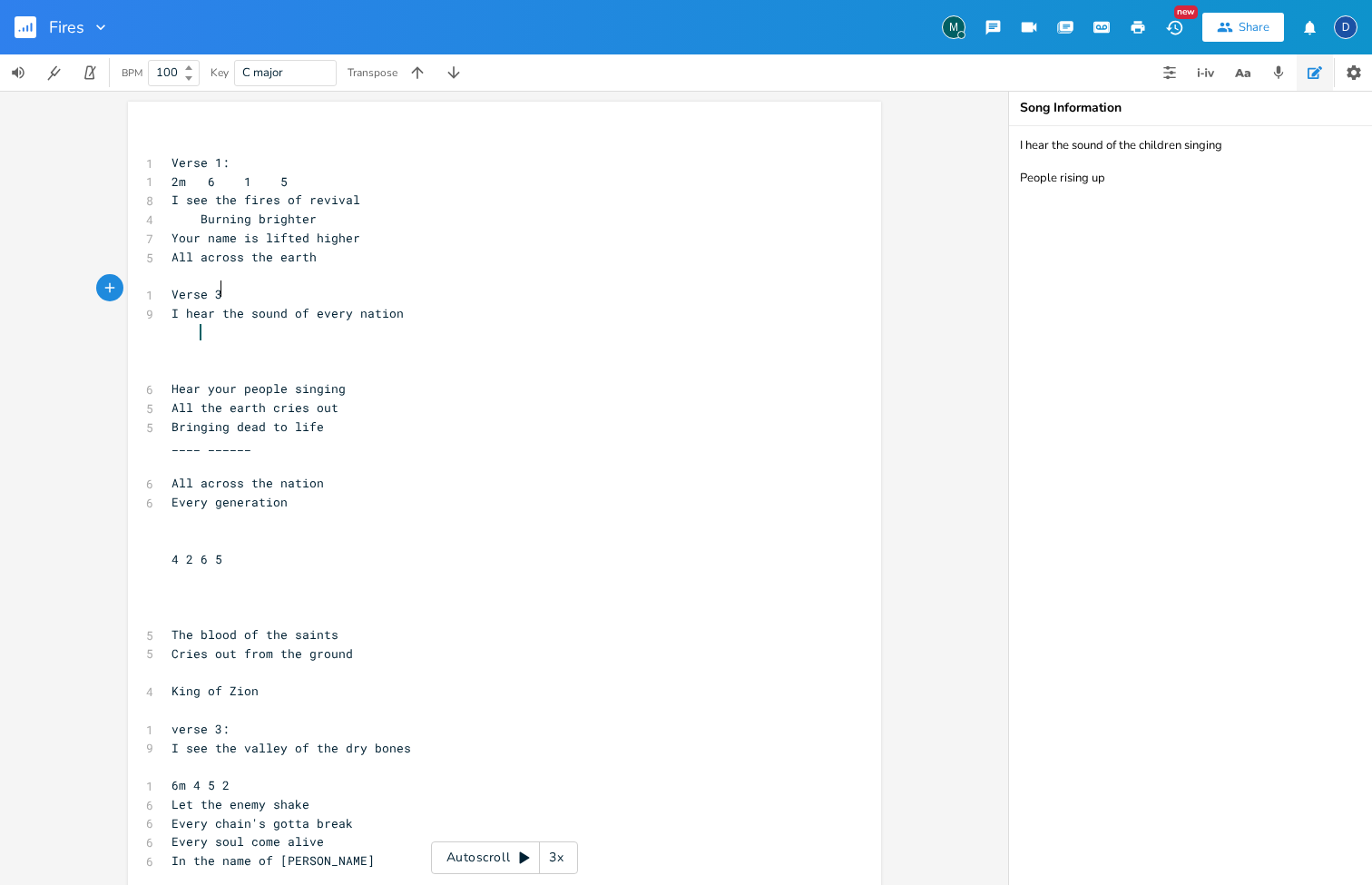
type textarea "Verse 3:"
type textarea "2:"
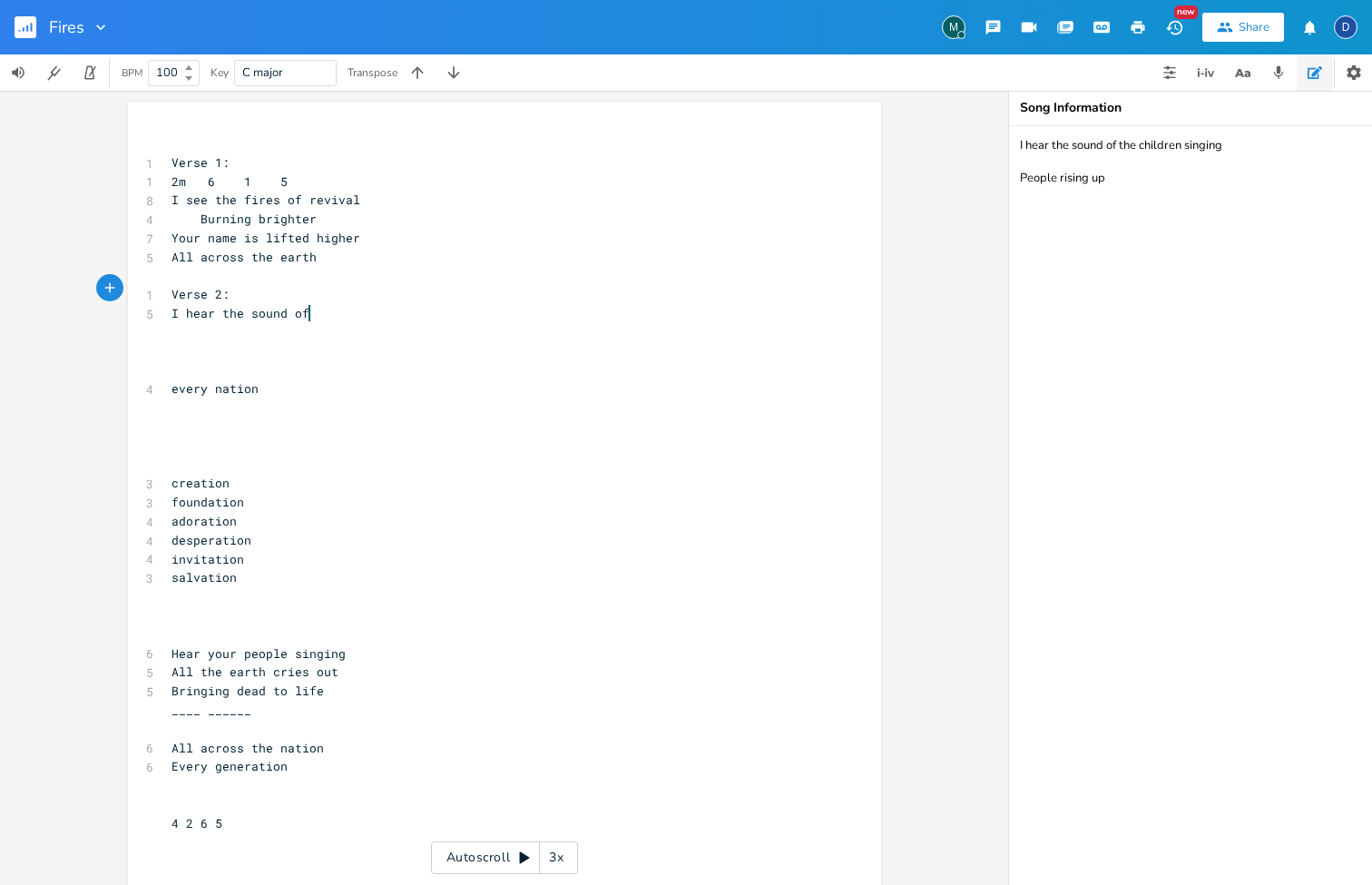
click at [325, 307] on pre "I hear the sound of" at bounding box center [494, 313] width 655 height 19
type textarea "Your creation"
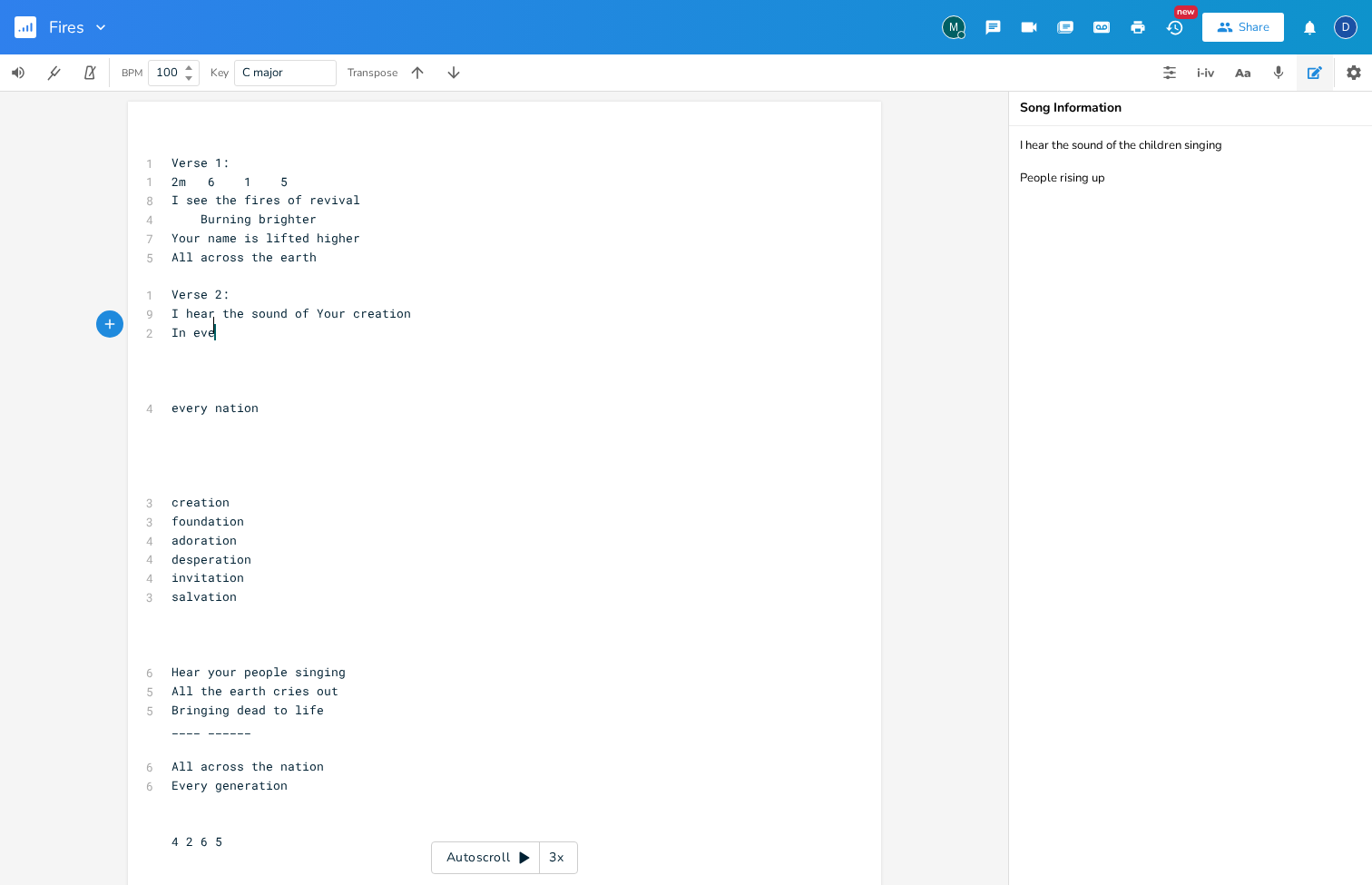
type textarea "In ever"
type textarea "y nation"
click at [179, 324] on span "In every nation" at bounding box center [226, 332] width 109 height 16
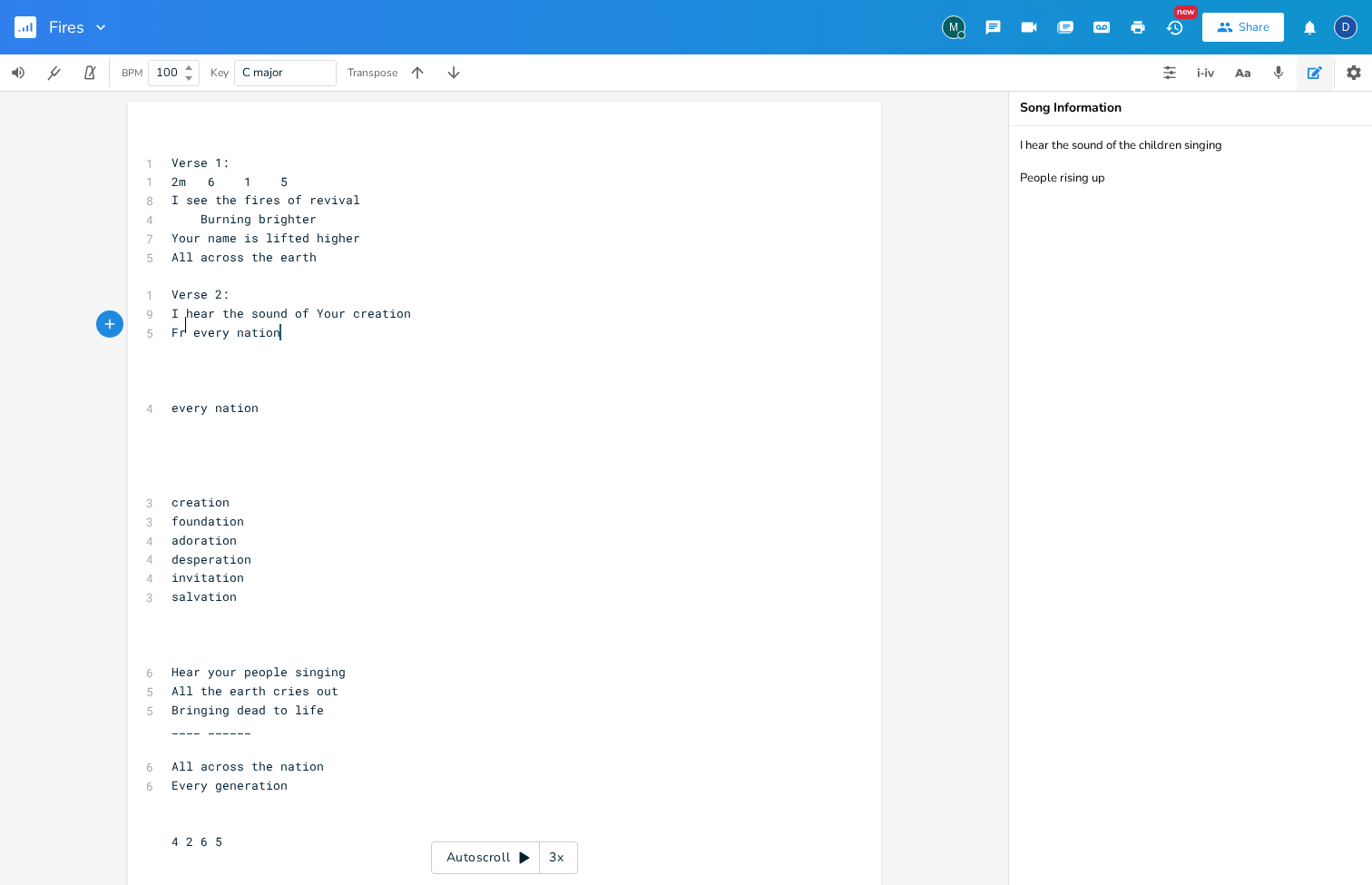
scroll to position [0, 23]
type textarea "From"
click at [345, 332] on pre "From every nation" at bounding box center [494, 332] width 655 height 19
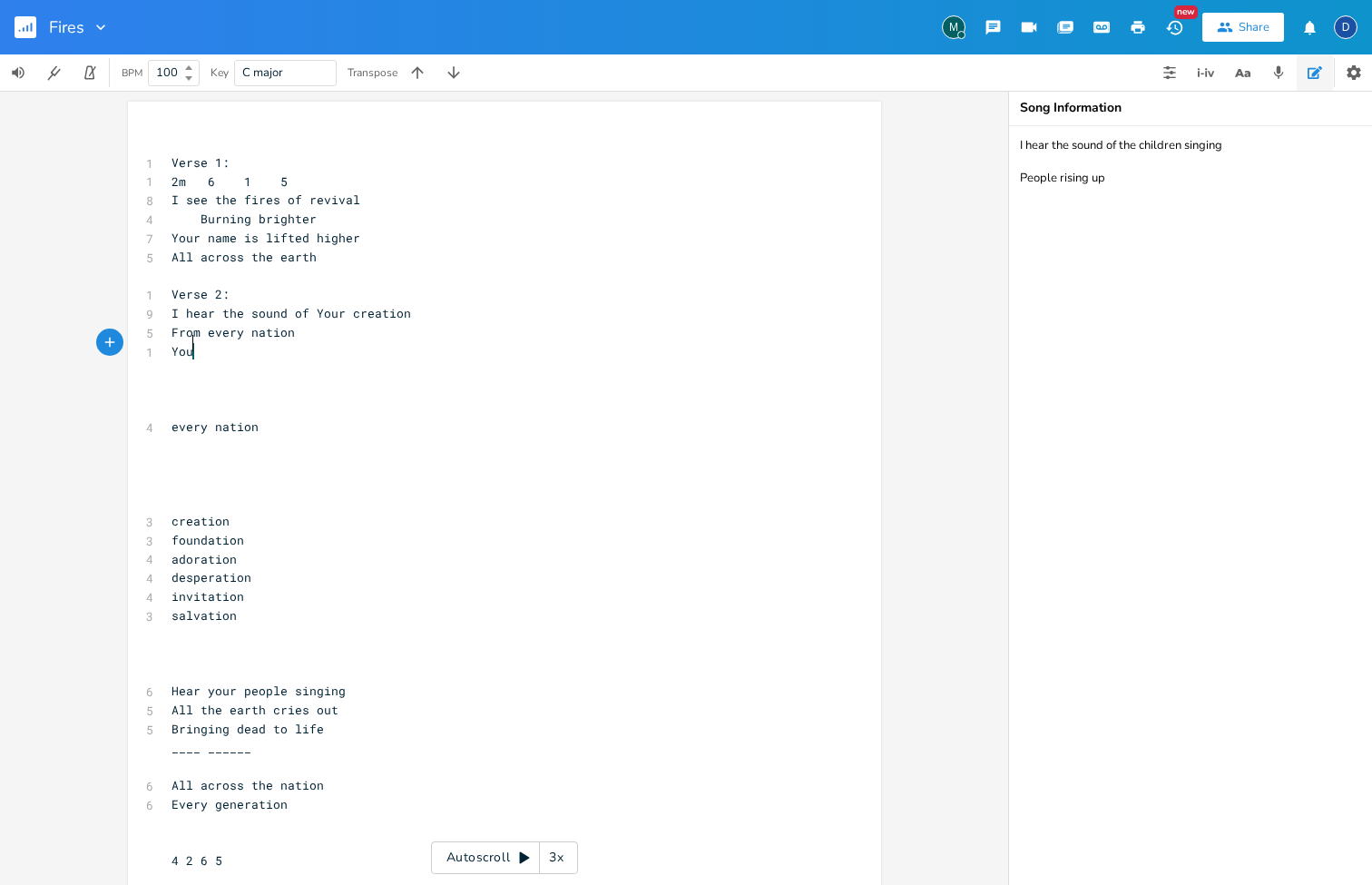
type textarea "You"
type textarea "r name is our Foundation"
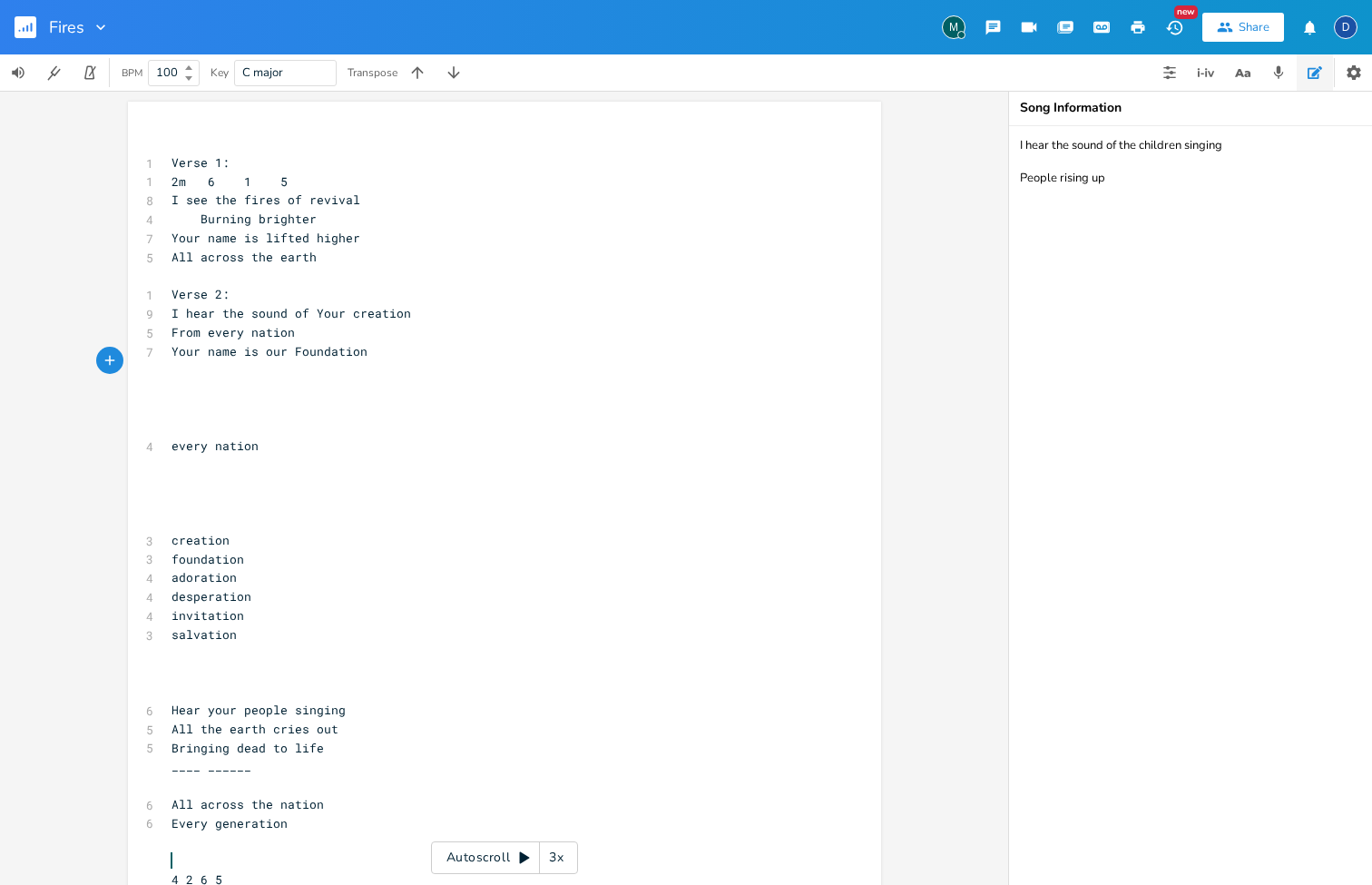
click at [320, 348] on span "Your name is our Foundation" at bounding box center [269, 351] width 196 height 16
type textarea "Salvation"
click at [250, 370] on pre "​" at bounding box center [494, 371] width 655 height 19
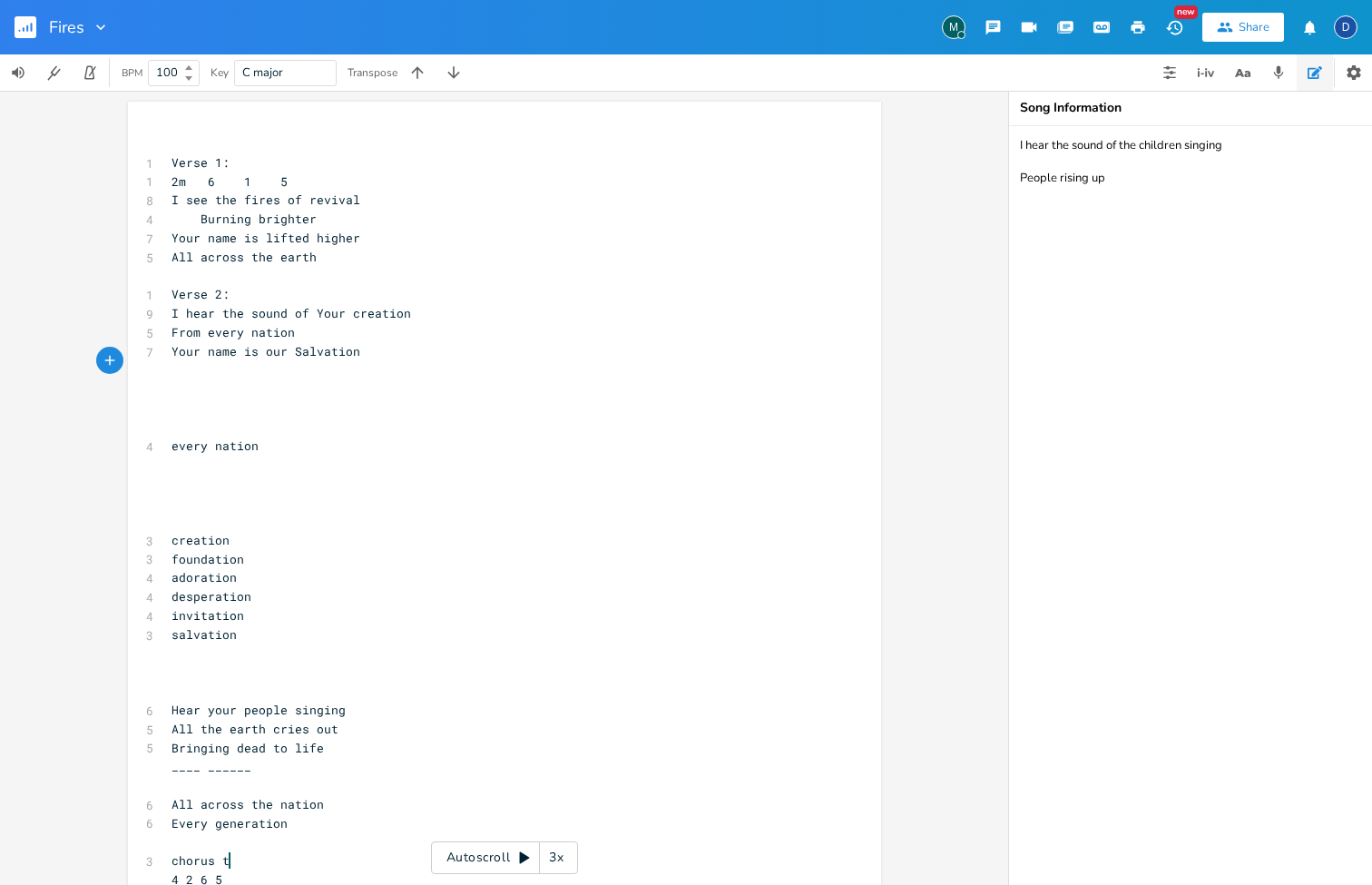
type textarea "j"
type textarea "[DEMOGRAPHIC_DATA] You Reign aa"
type textarea "Abo9ve"
type textarea "ve it all"
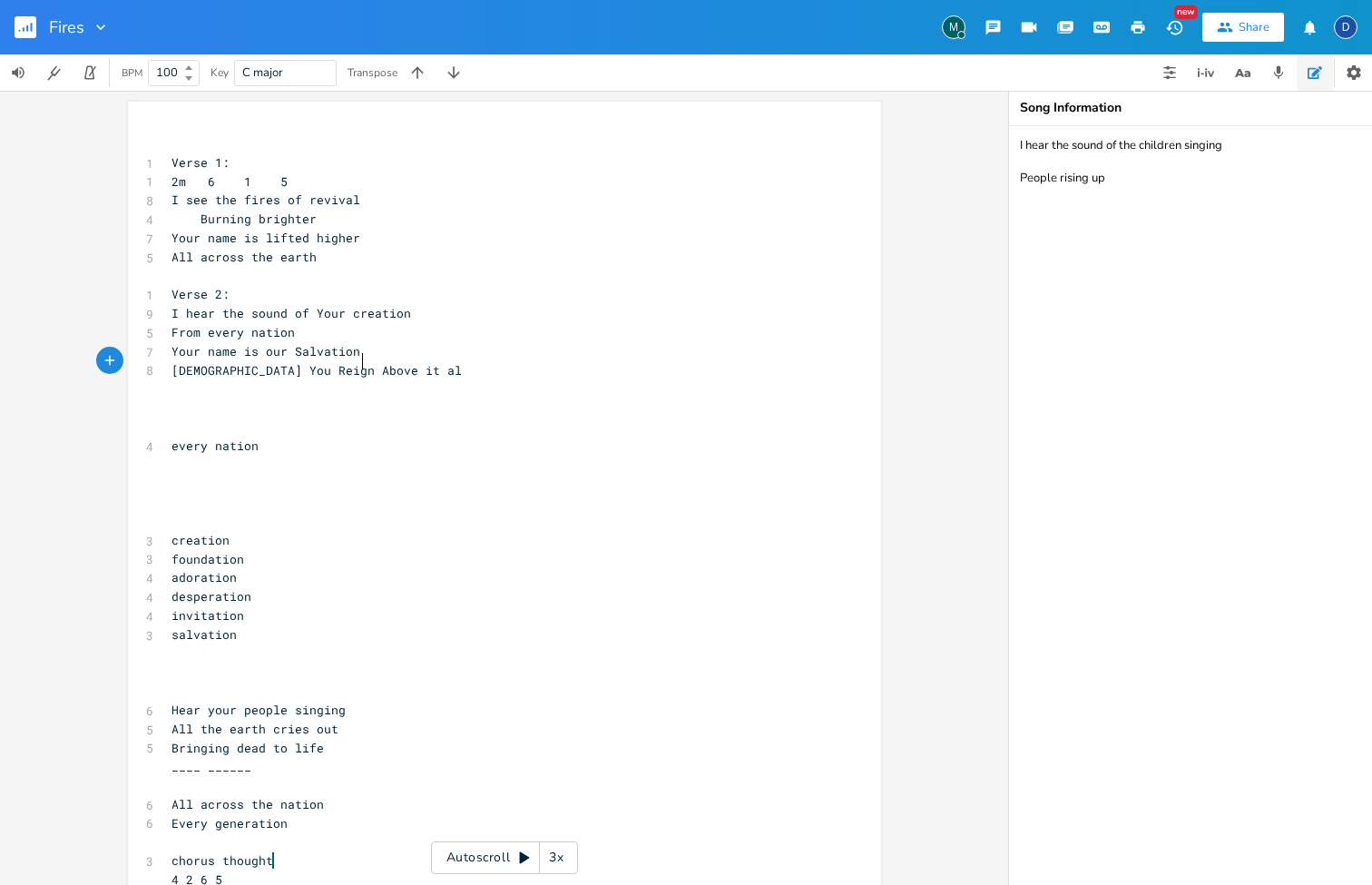
scroll to position [0, 32]
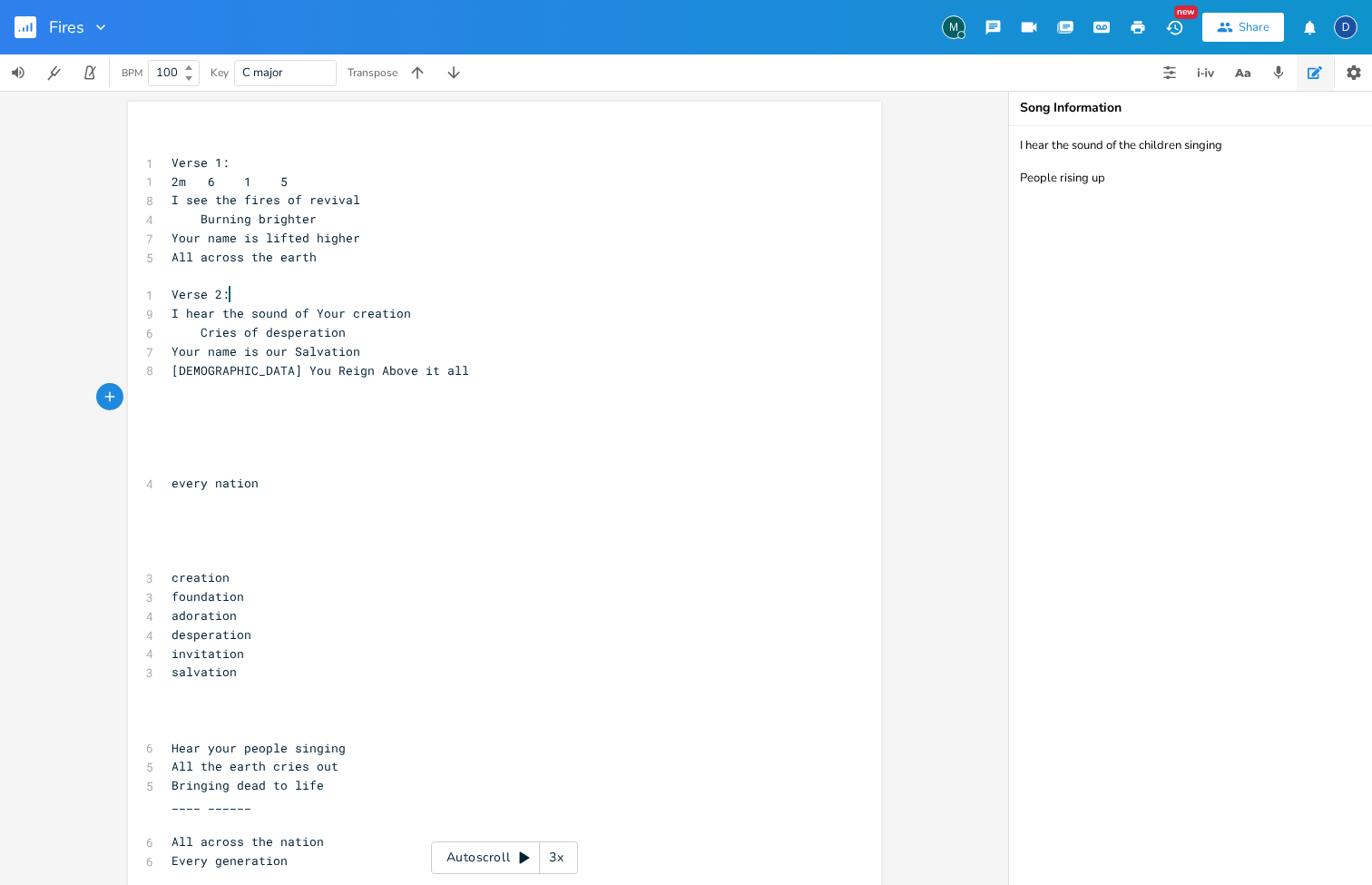
click at [275, 365] on span "[DEMOGRAPHIC_DATA] You Reign Above it all" at bounding box center [320, 371] width 298 height 16
click at [280, 365] on span "[DEMOGRAPHIC_DATA] You Reign Above it all" at bounding box center [320, 371] width 298 height 16
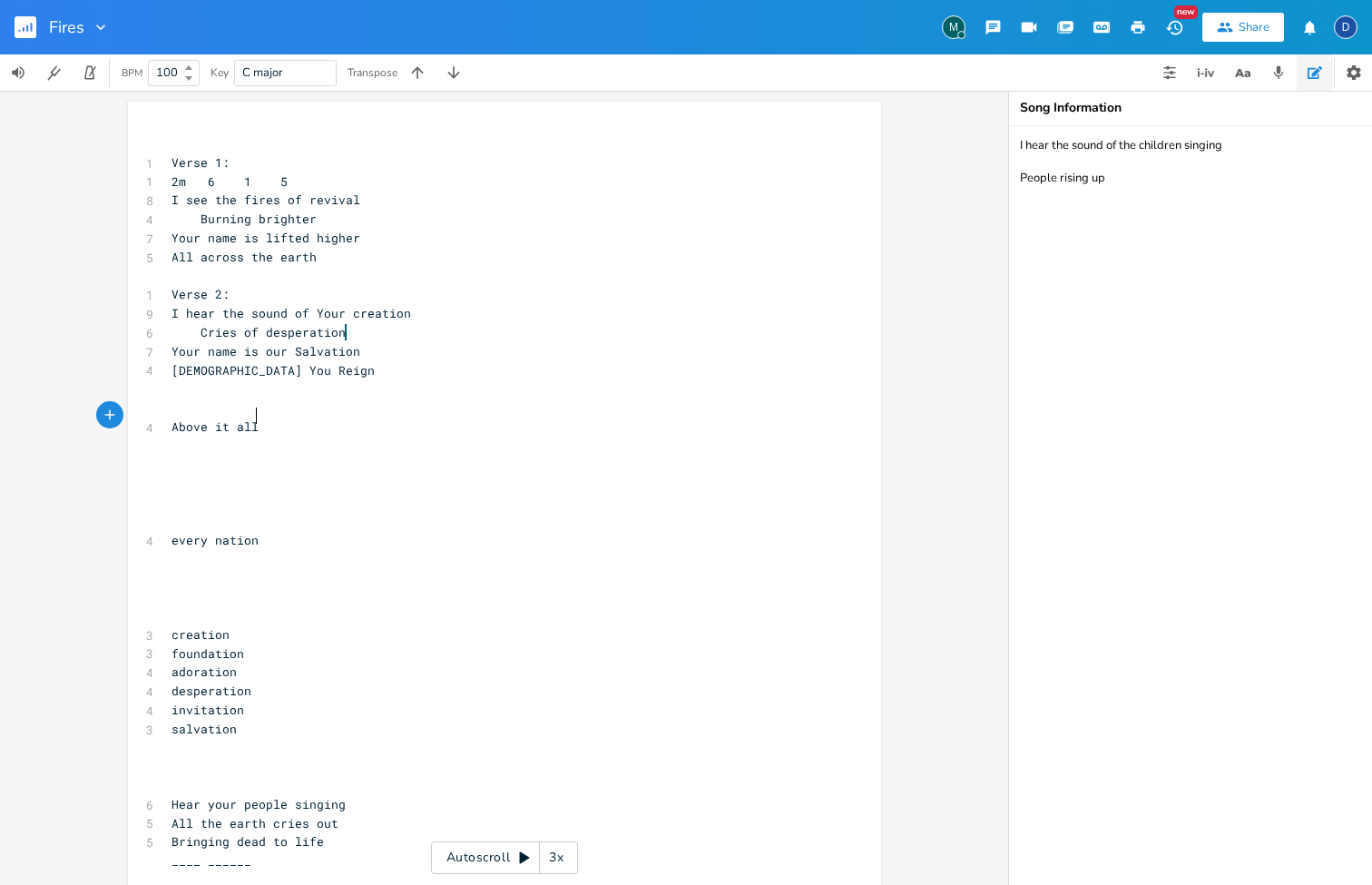
click at [259, 417] on pre "Above it all" at bounding box center [494, 426] width 655 height 19
click at [240, 440] on pre "​" at bounding box center [494, 445] width 655 height 19
type textarea "Above it all"
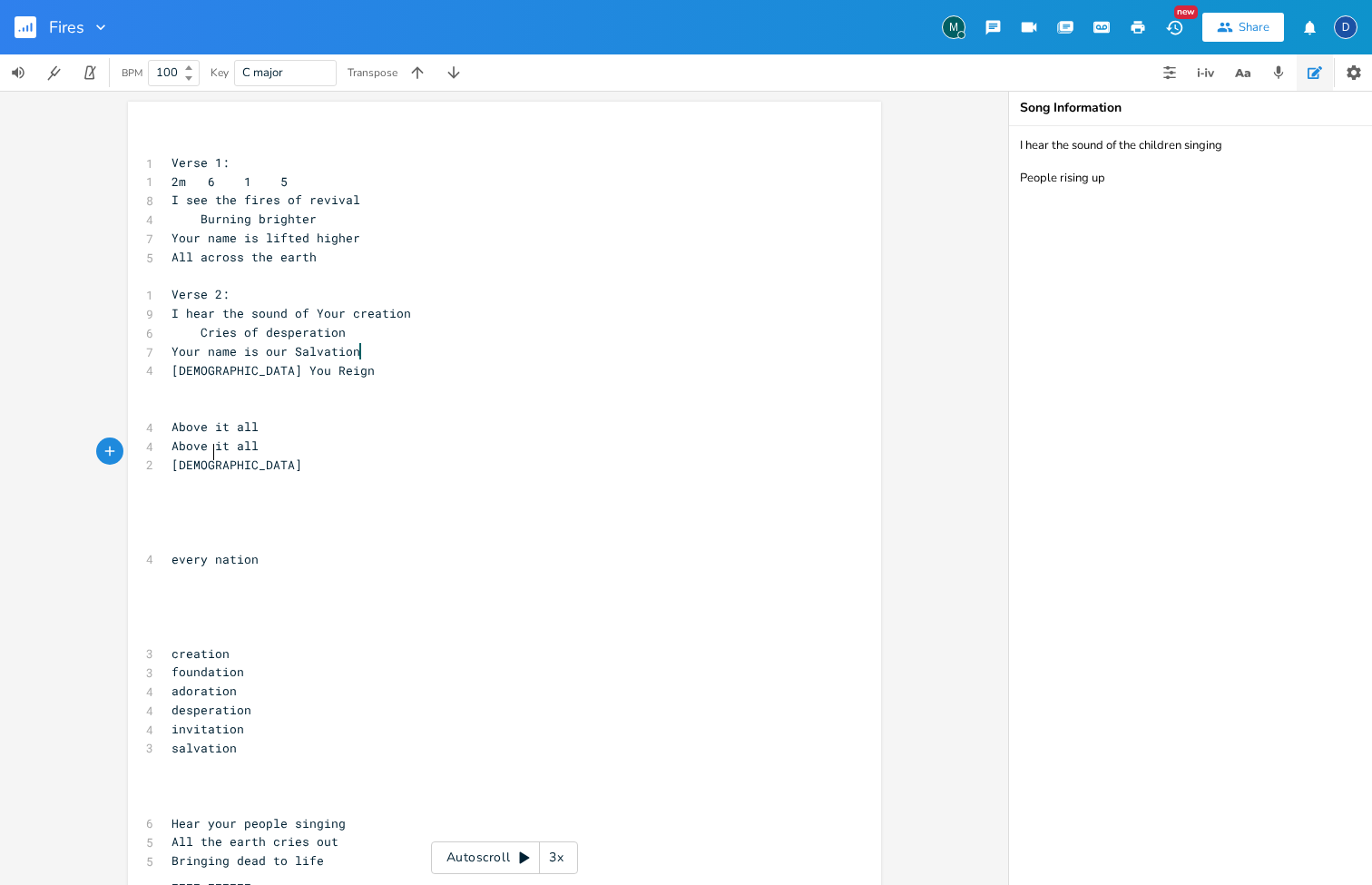
scroll to position [0, 26]
type textarea "[DEMOGRAPHIC_DATA] You ar"
type textarea "ar"
type textarea "re worthy of it all"
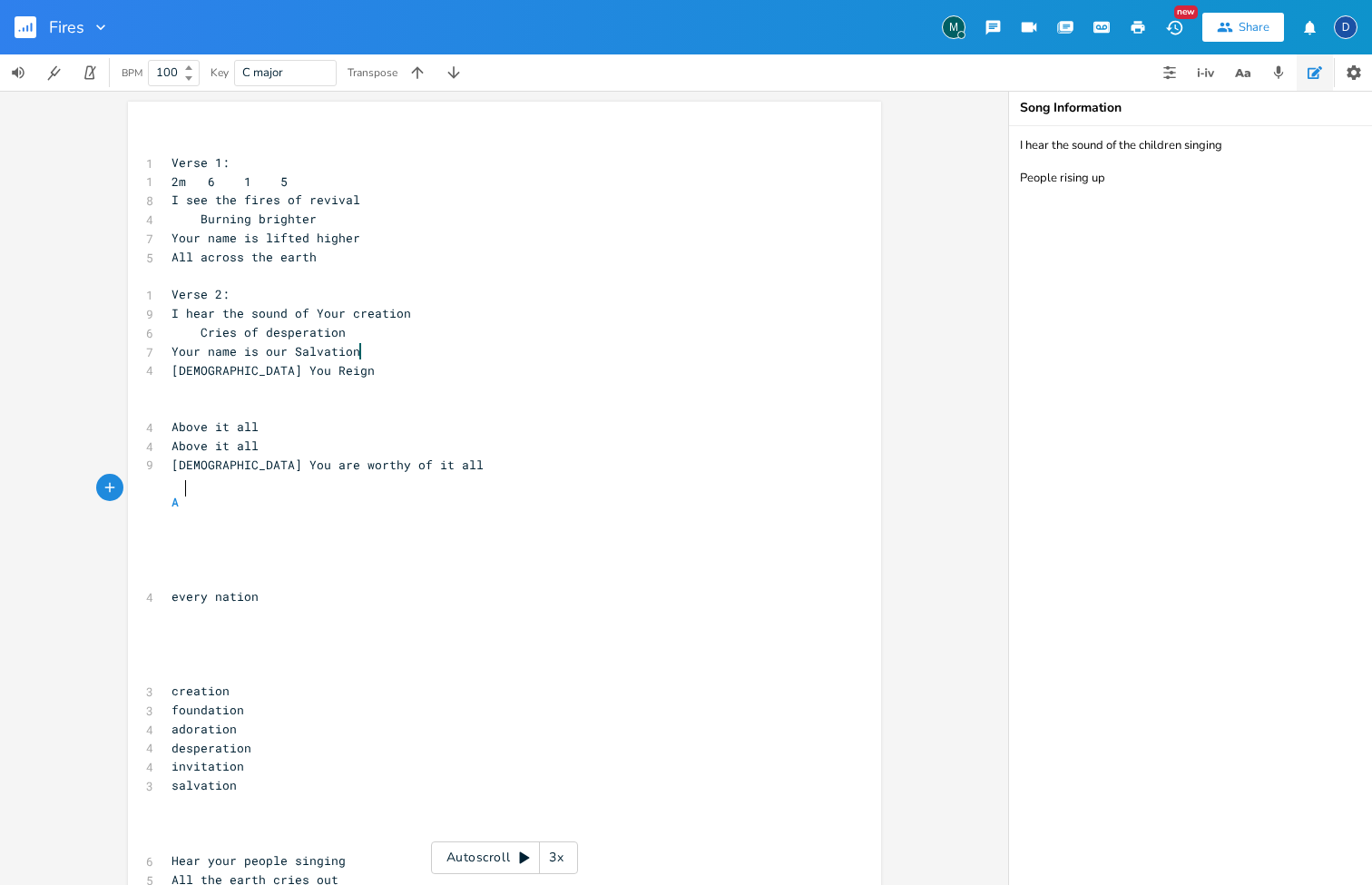
type textarea "A o"
type textarea "[PERSON_NAME] it all"
type textarea "abovei"
type textarea "it all"
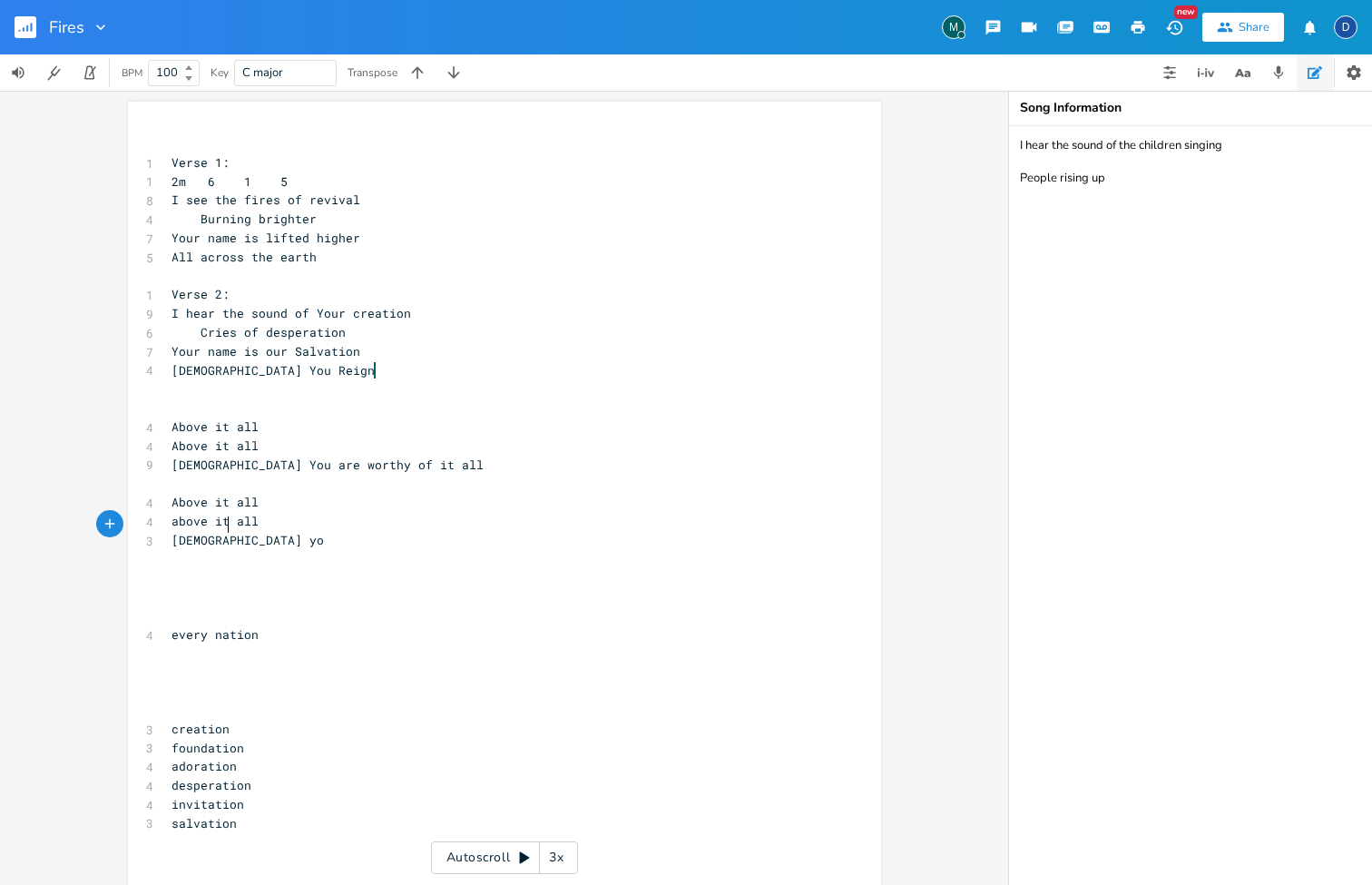
scroll to position [0, 42]
type textarea "[DEMOGRAPHIC_DATA] you"
type textarea "Y"
type textarea "Youy"
type textarea "Reign a"
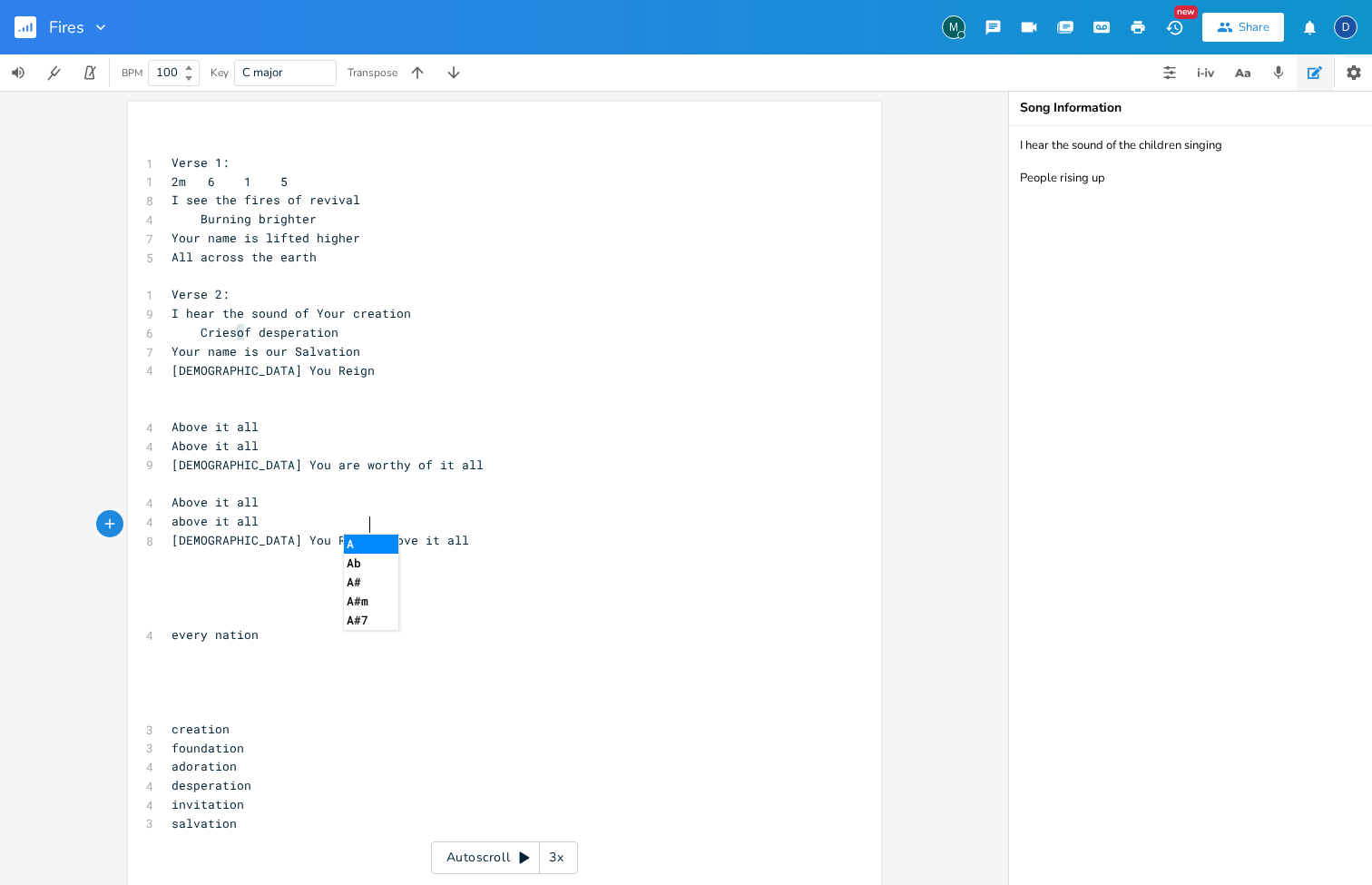
scroll to position [0, 53]
type textarea "Above it all"
click at [293, 531] on pre "[DEMOGRAPHIC_DATA] You Reign Above it all" at bounding box center [494, 540] width 655 height 19
type textarea "al"
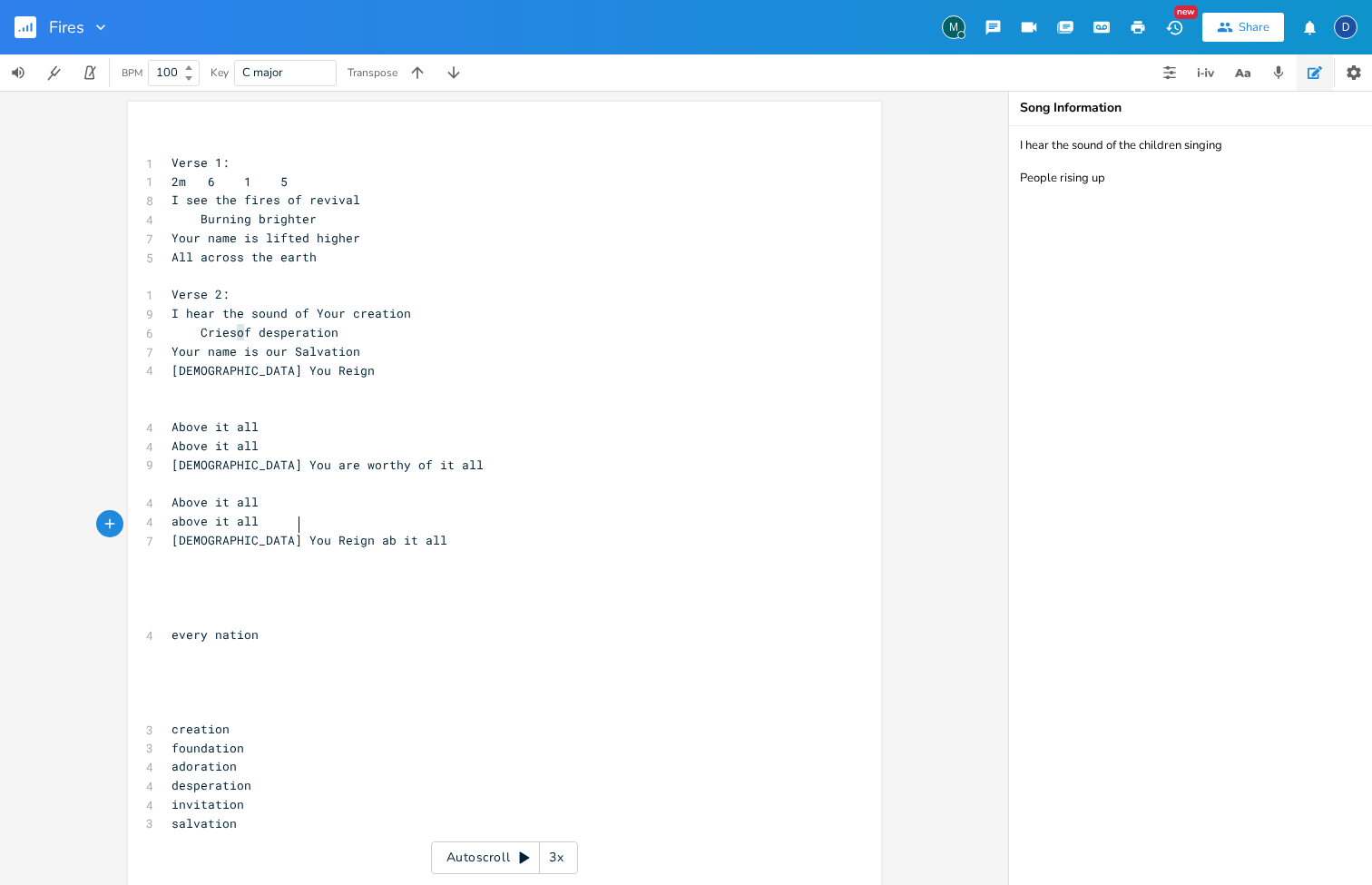
type textarea "[PERSON_NAME]"
click at [175, 513] on span "above it all" at bounding box center [215, 521] width 87 height 16
type textarea "A"
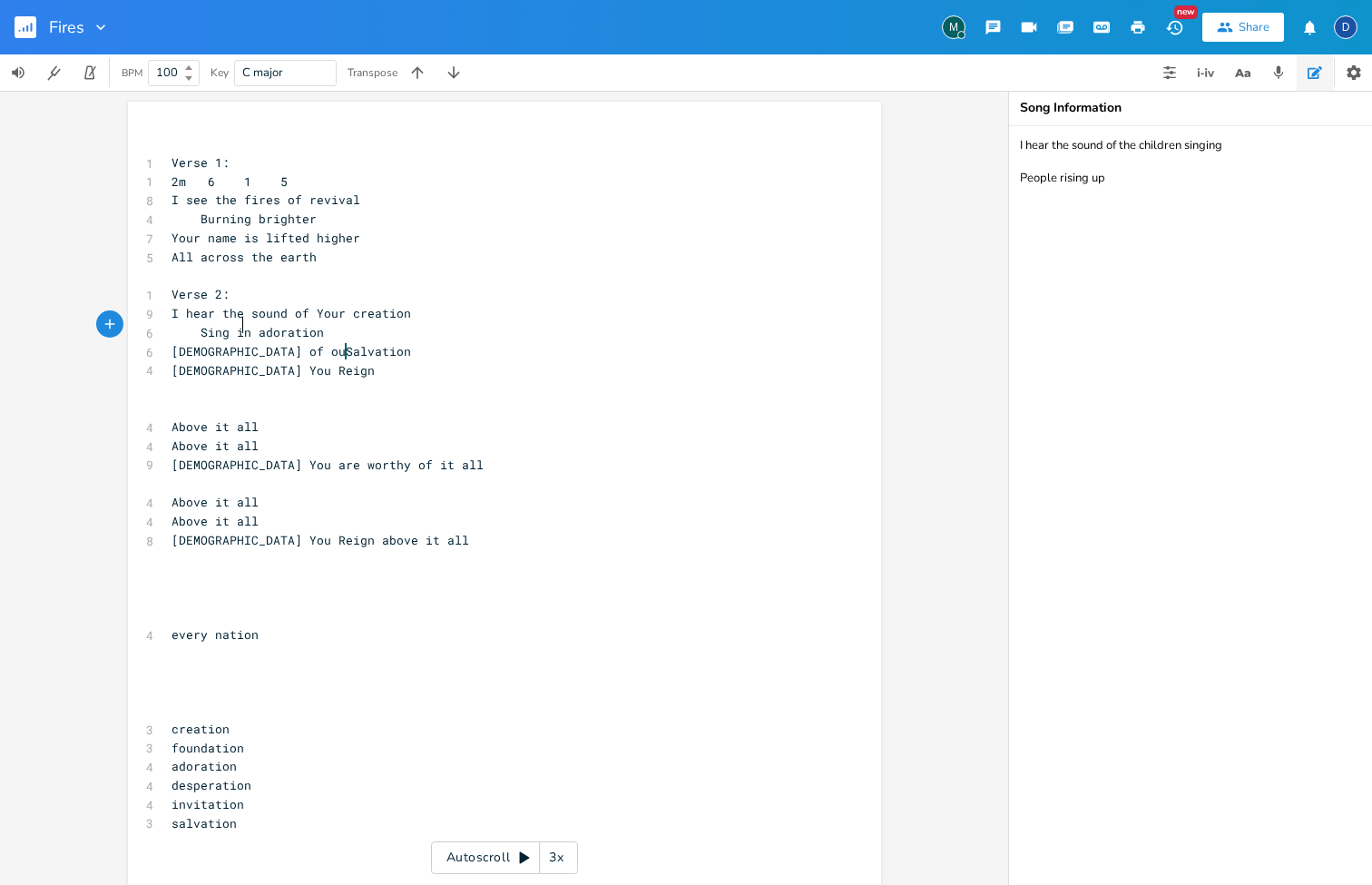
click at [238, 326] on span "Sing in adoration" at bounding box center [247, 332] width 152 height 16
type textarea "of"
click at [237, 324] on span "Sing of adoration" at bounding box center [247, 332] width 152 height 16
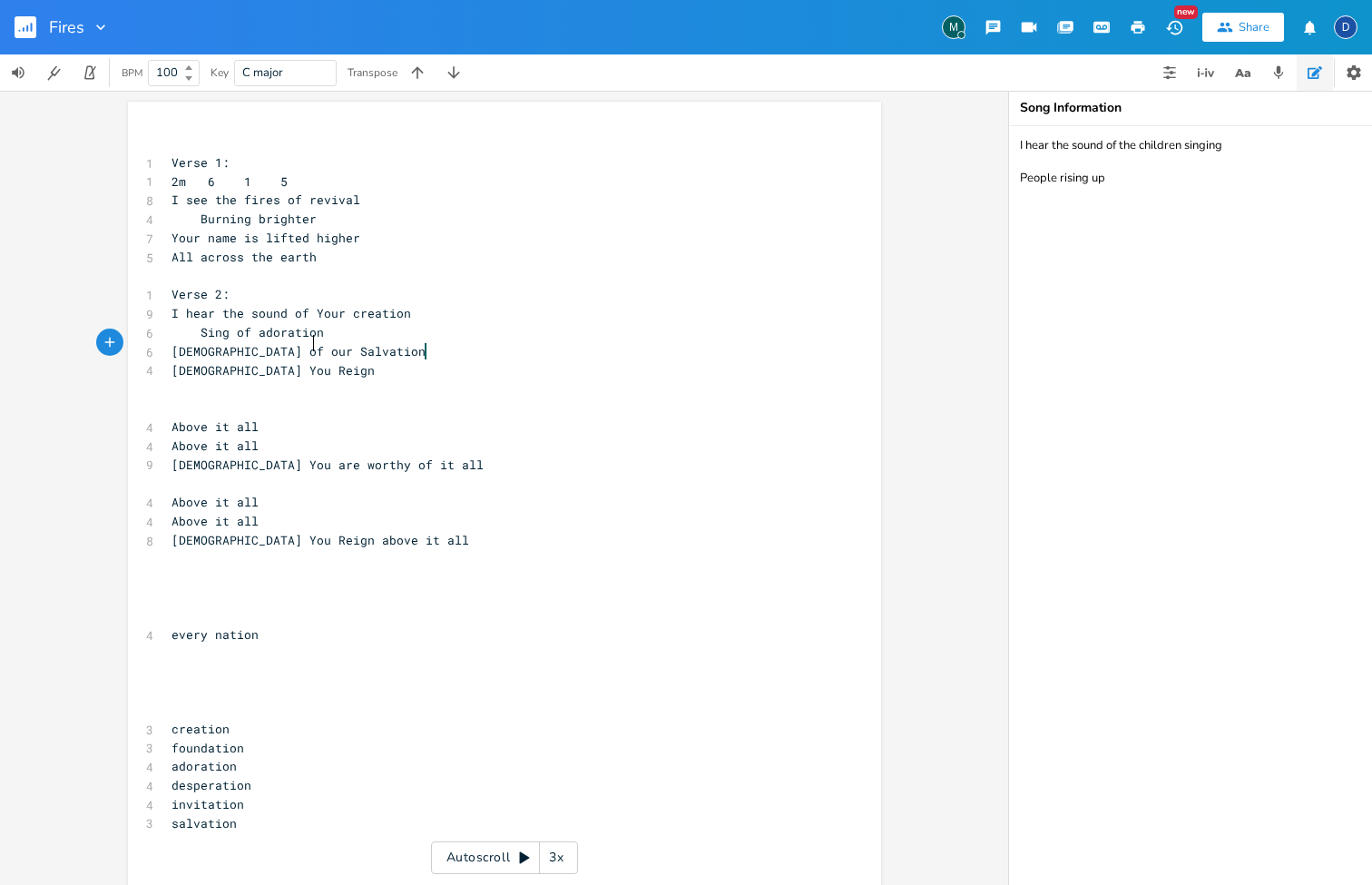
click at [237, 324] on span "Sing of adoration" at bounding box center [247, 332] width 152 height 16
type textarea "in"
click at [361, 342] on pre "[DEMOGRAPHIC_DATA] of our Salvation" at bounding box center [494, 351] width 655 height 19
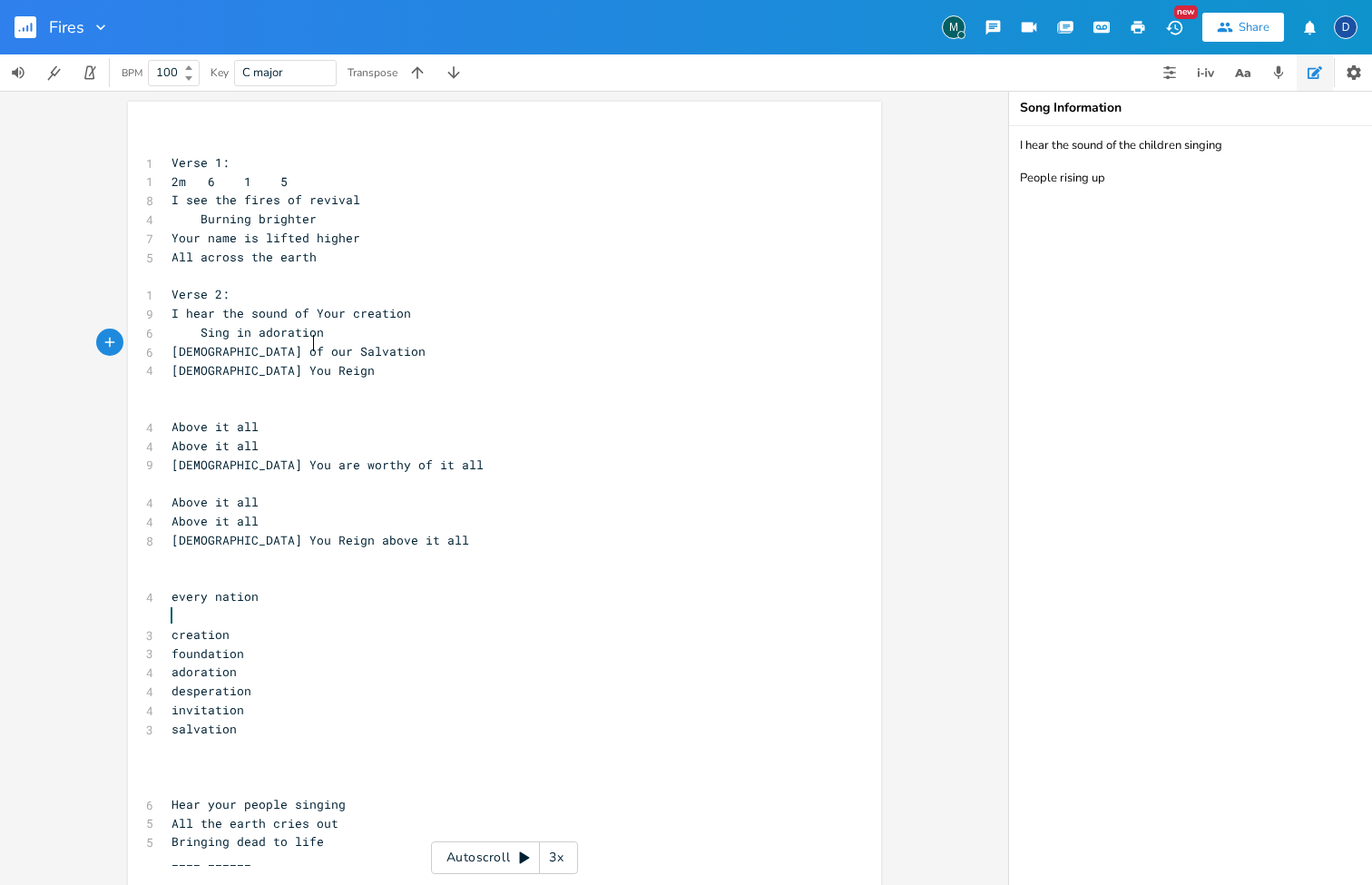
scroll to position [0, 0]
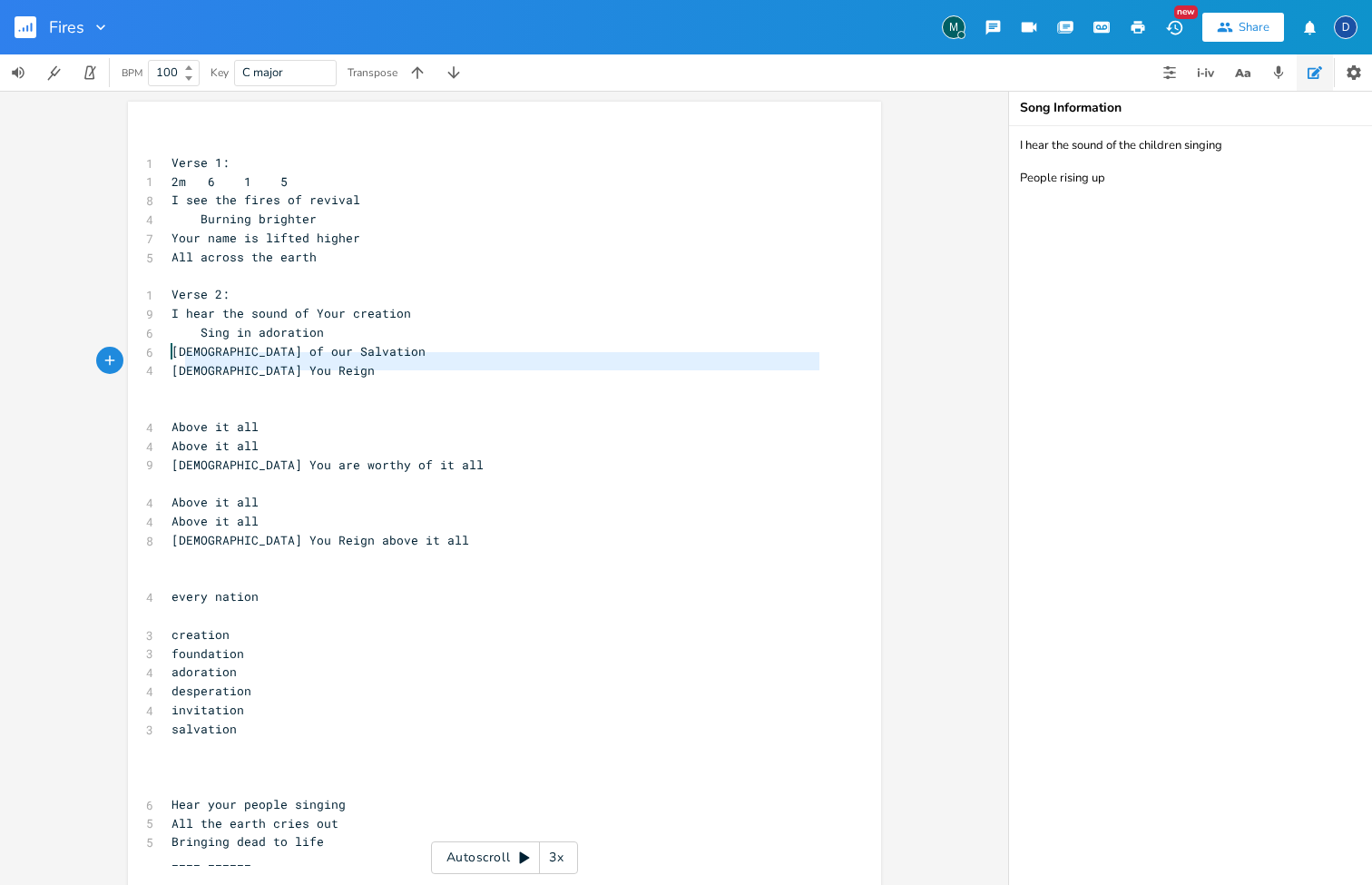
type textarea "[DEMOGRAPHIC_DATA] You Reign"
drag, startPoint x: 291, startPoint y: 371, endPoint x: 166, endPoint y: 362, distance: 125.3
click at [168, 362] on div "​ 1 Verse 1: 1 2m 6 1 5 8 I see the fires of revival 4 Burning brighter 7 Your …" at bounding box center [494, 785] width 655 height 1302
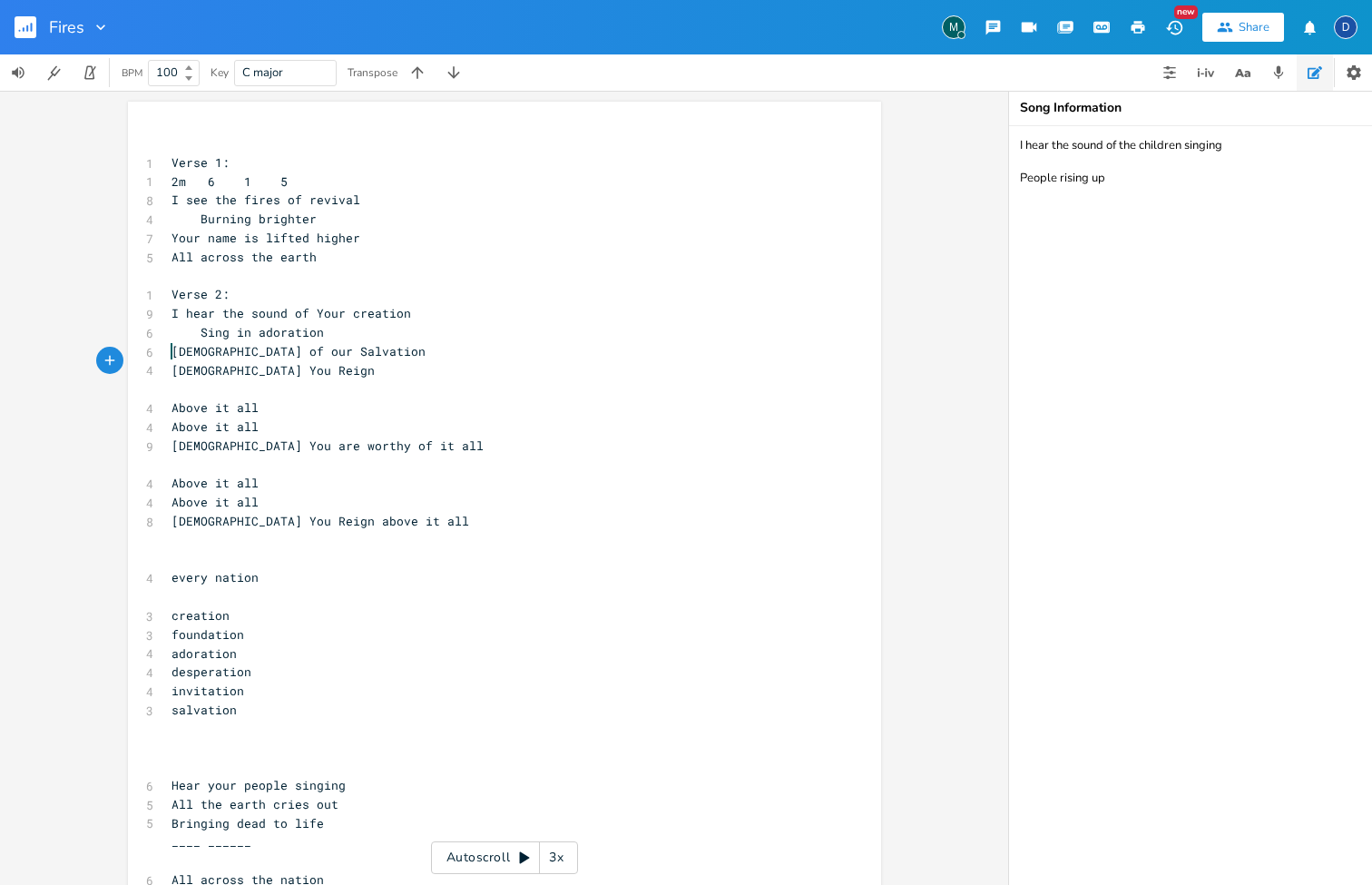
type textarea "[DEMOGRAPHIC_DATA] You Reign"
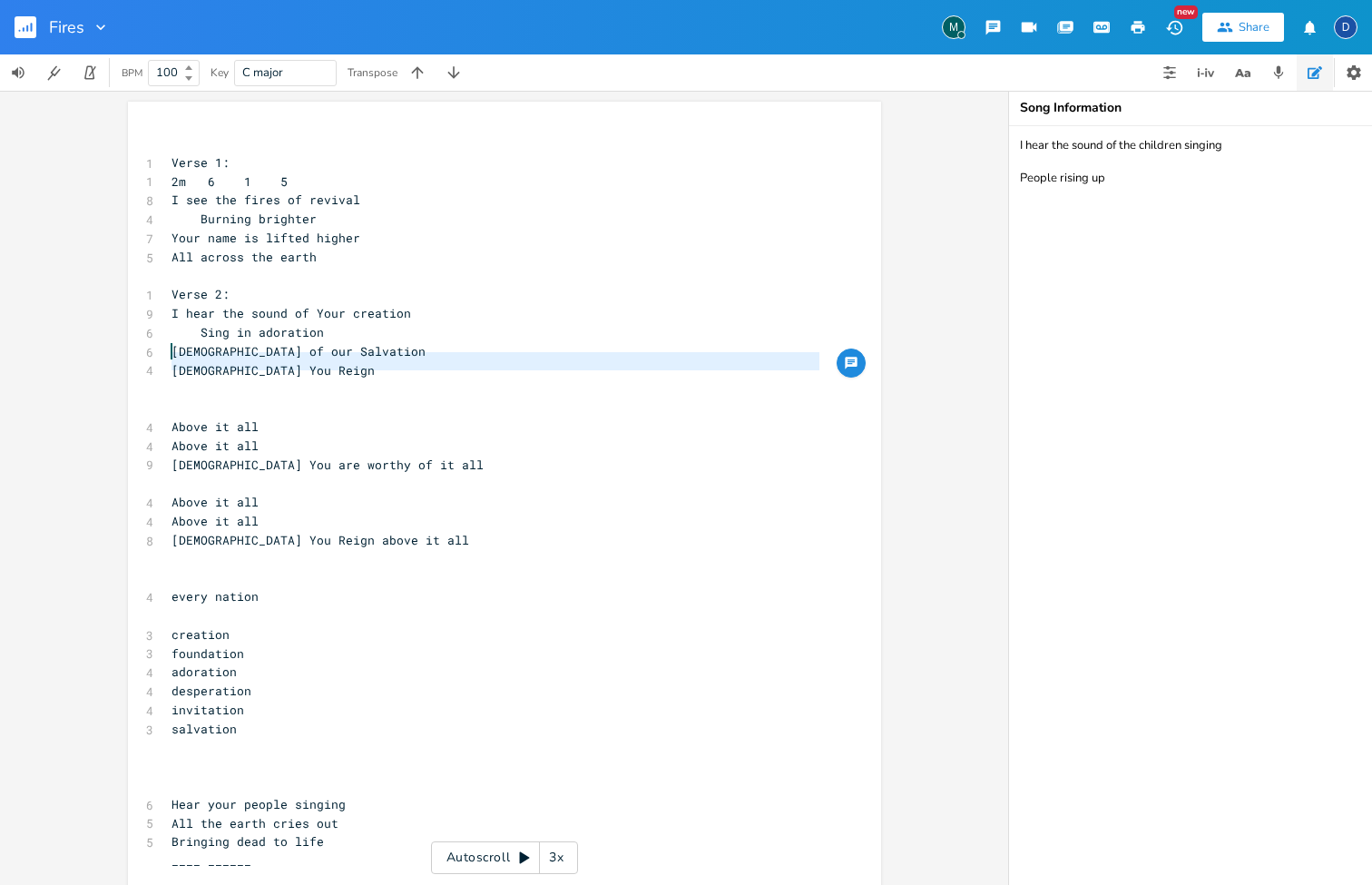
click at [275, 345] on span "[DEMOGRAPHIC_DATA] of our Salvation" at bounding box center [298, 351] width 254 height 16
drag, startPoint x: 269, startPoint y: 362, endPoint x: 155, endPoint y: 361, distance: 114.0
click at [154, 361] on div "[DEMOGRAPHIC_DATA] You Reign x ​ 1 Verse 1: 1 2m 6 1 5 8 I see the fires of rev…" at bounding box center [504, 782] width 753 height 1360
type textarea "\"
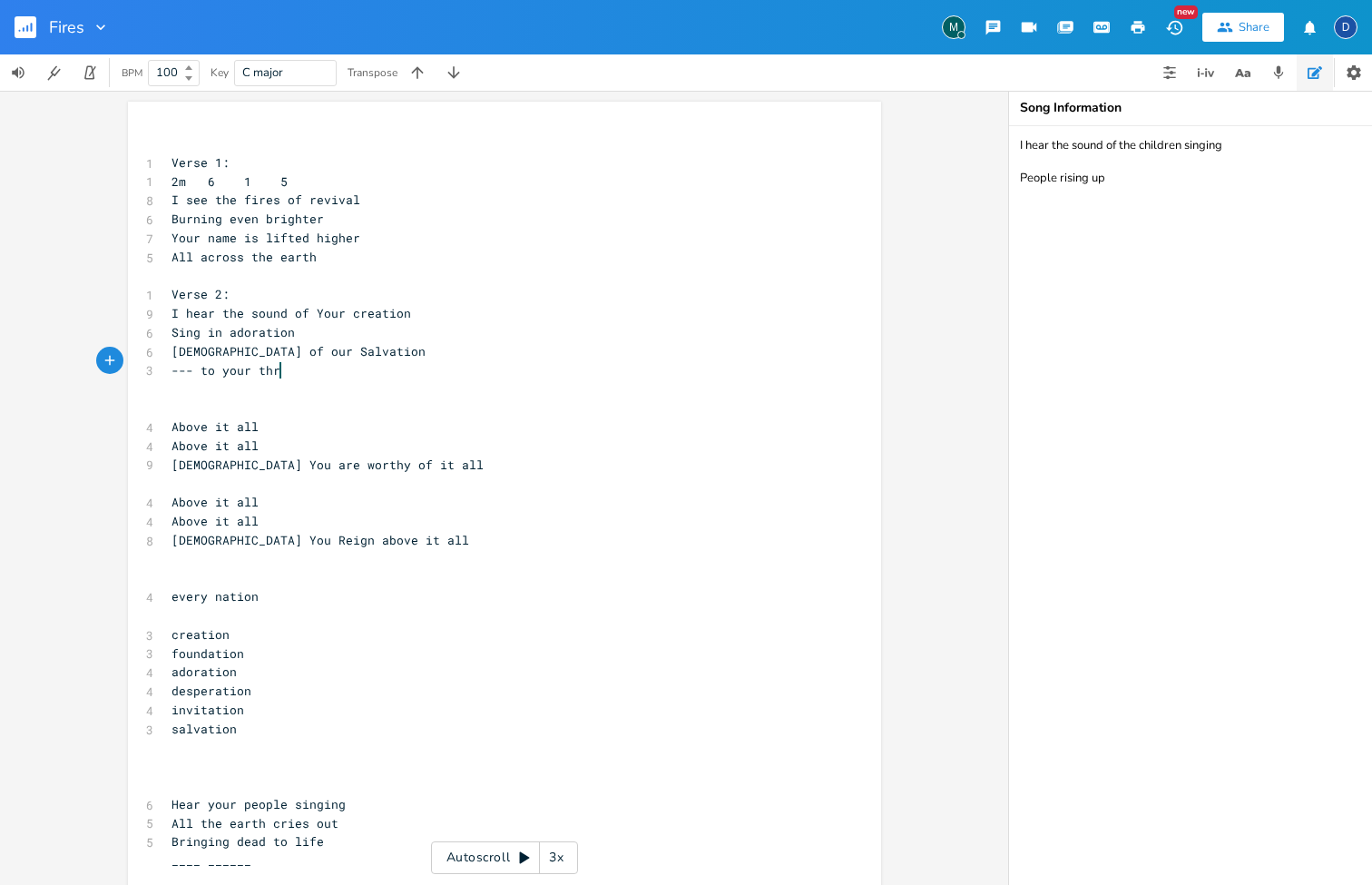
click at [168, 344] on pre "[DEMOGRAPHIC_DATA] of our Salvation" at bounding box center [494, 351] width 655 height 19
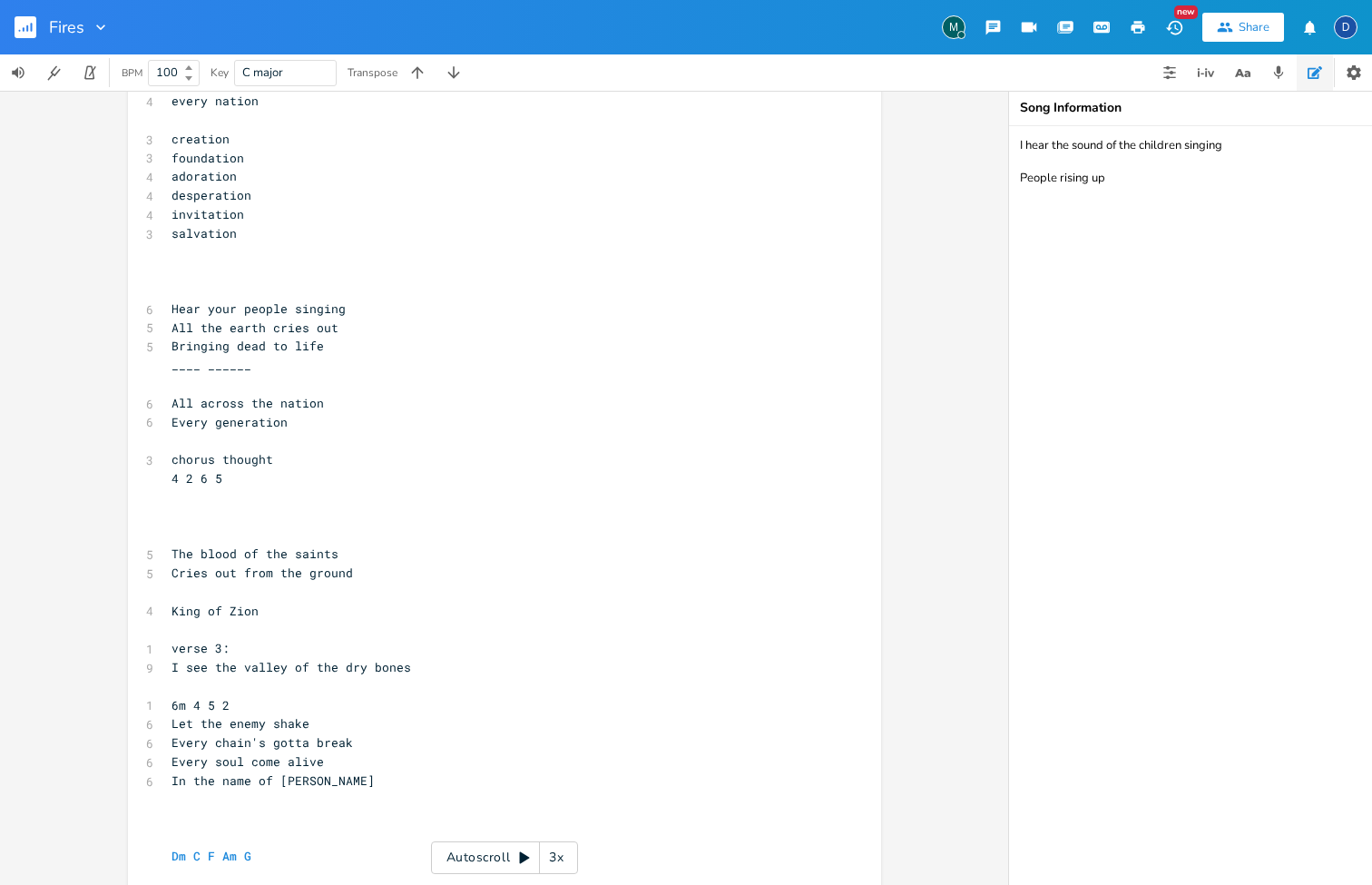
scroll to position [497, 0]
click at [402, 656] on pre "I see the valley of the dry bones" at bounding box center [494, 665] width 655 height 19
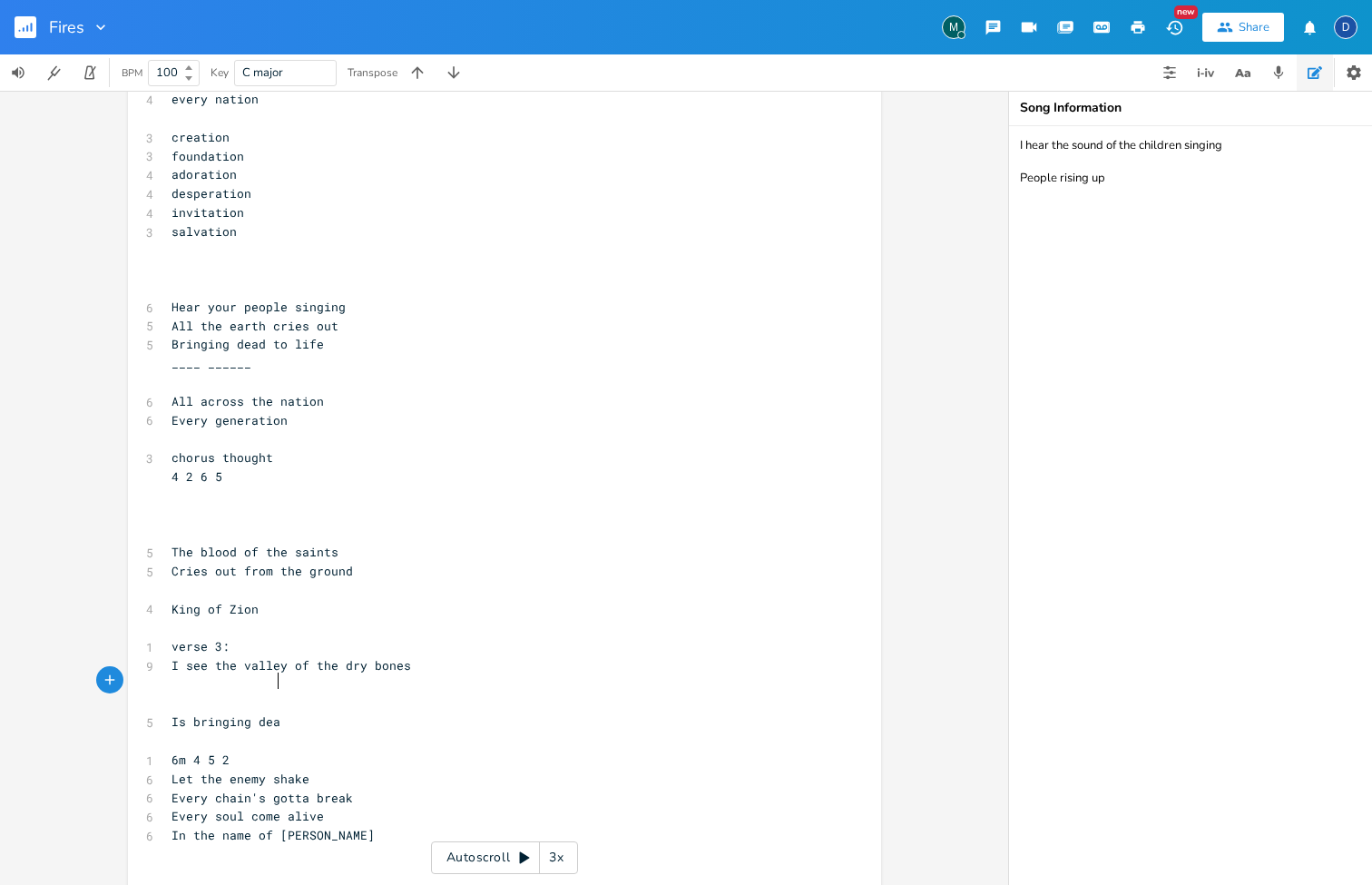
type textarea "Is bringing dead"
type textarea "thing"
click at [395, 712] on pre "Is bringing dead" at bounding box center [494, 721] width 655 height 19
type textarea "thingst o li"
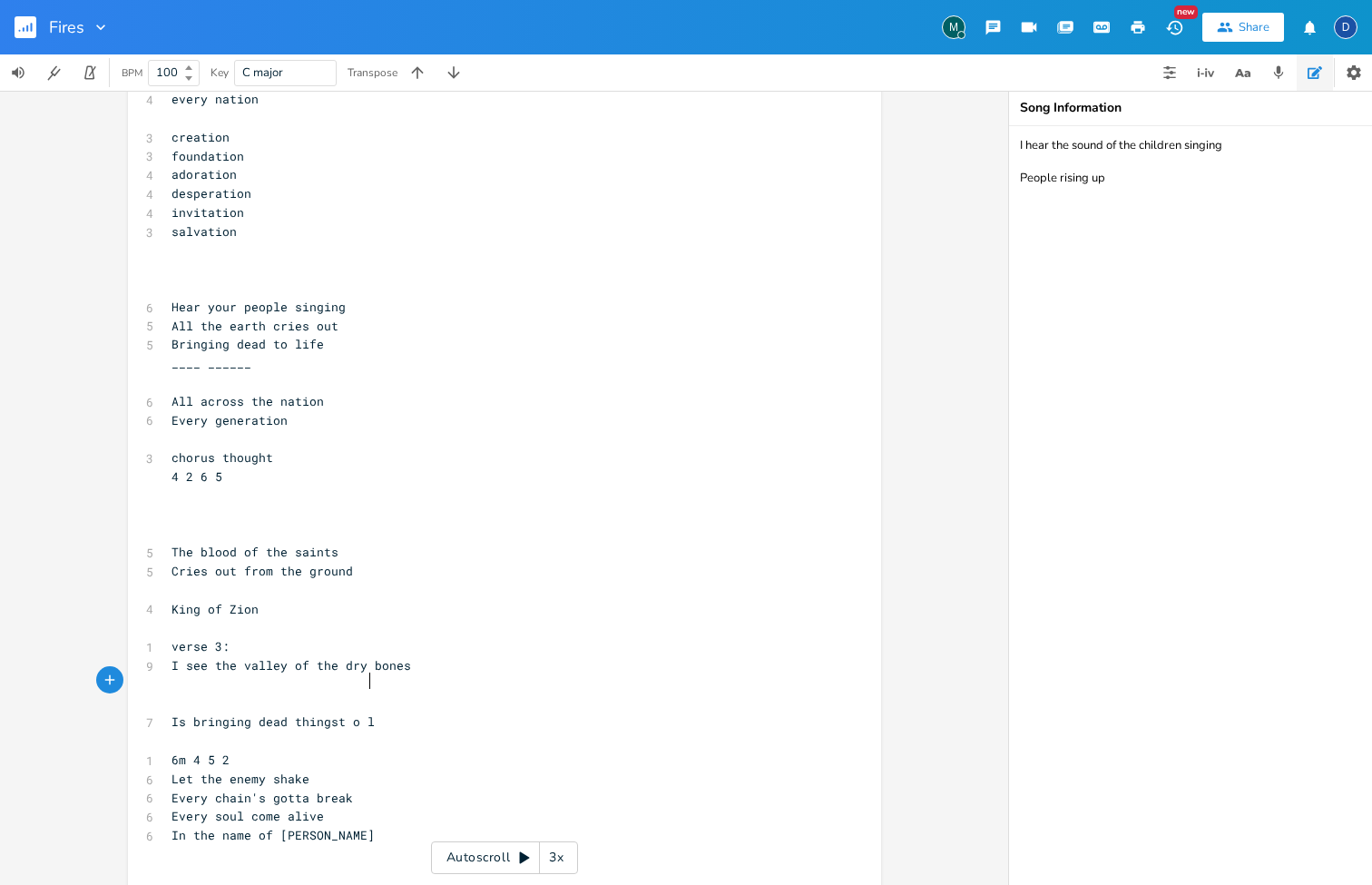
scroll to position [0, 46]
type textarea "to life"
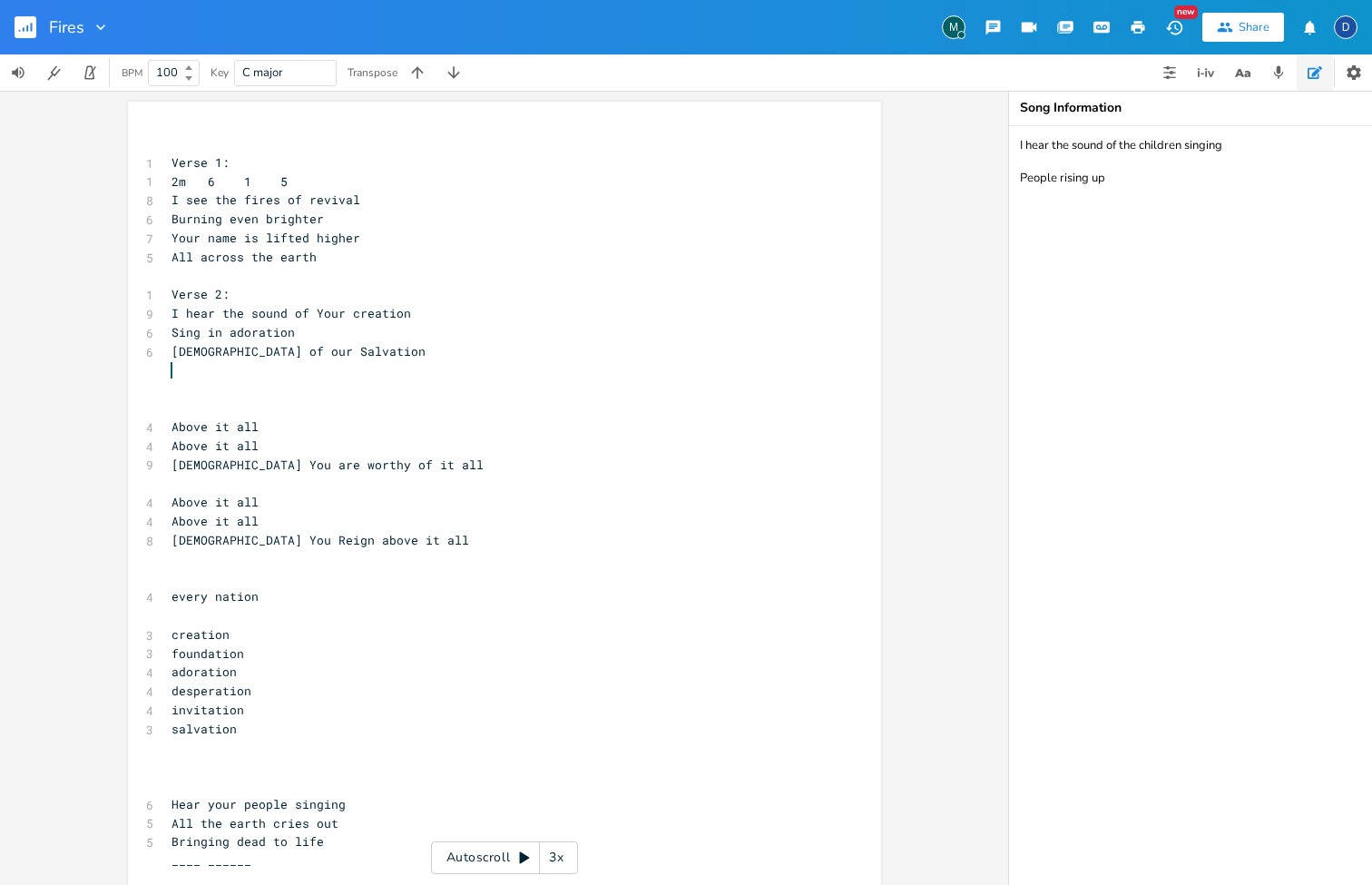
scroll to position [0, 0]
click at [245, 361] on pre at bounding box center [494, 371] width 655 height 19
type textarea "Verse 1:"
drag, startPoint x: 552, startPoint y: 162, endPoint x: 868, endPoint y: 133, distance: 317.3
click at [868, 133] on div "Verse 1: x ​ 1 Verse 1: 1 2m 6 1 5 8 I see the fires of revival 6 Burning even …" at bounding box center [504, 810] width 753 height 1417
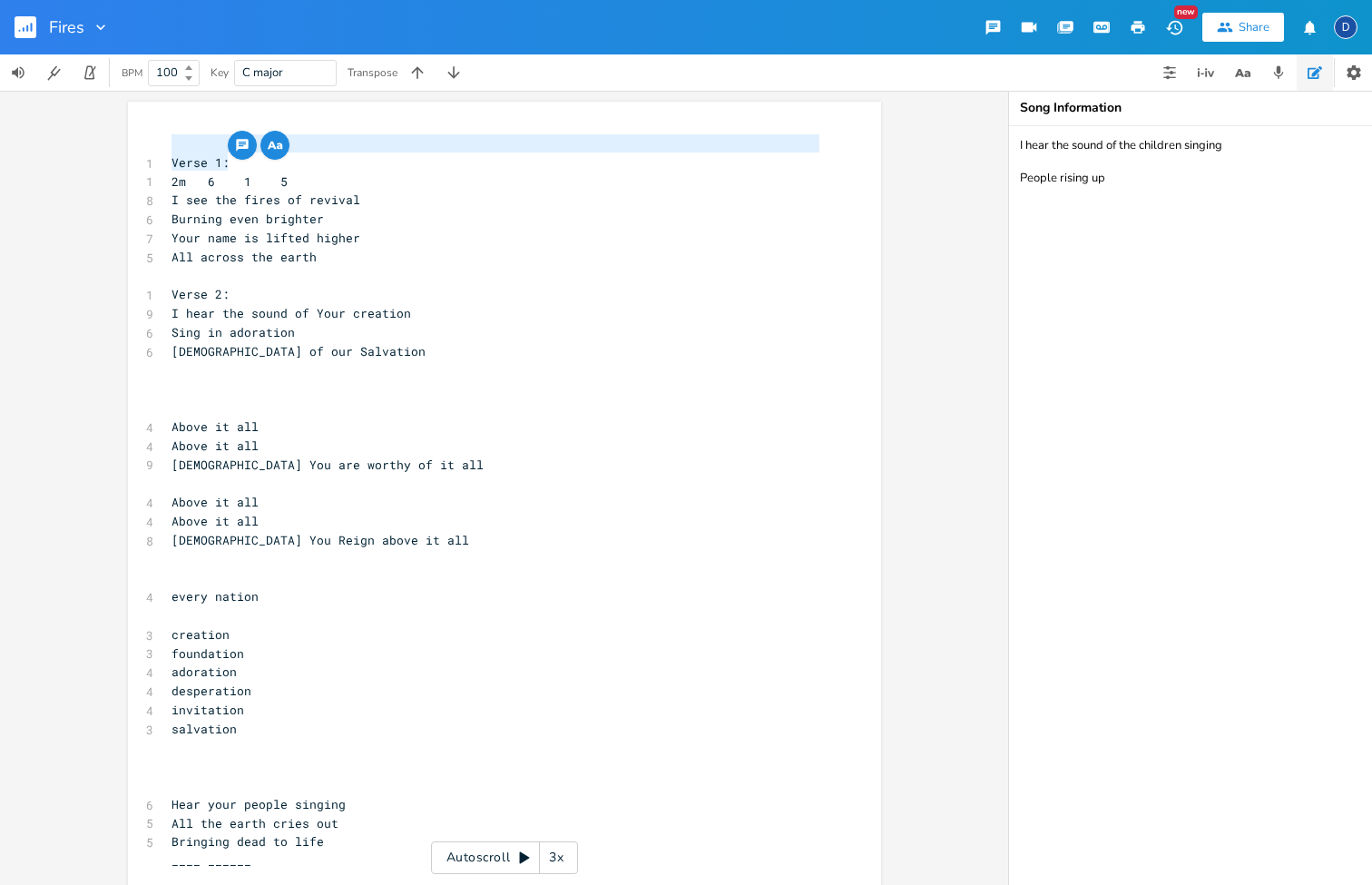
click at [950, 202] on div "Verse 1: x ​ 1 Verse 1: 1 2m 6 1 5 8 I see the fires of revival 6 Burning even …" at bounding box center [503, 488] width 1008 height 794
click at [950, 211] on div "Verse 1: x ​ 1 Verse 1: 1 2m 6 1 5 8 I see the fires of revival 6 Burning even …" at bounding box center [503, 488] width 1008 height 794
click at [761, 304] on pre "I hear the sound of Your creation" at bounding box center [494, 313] width 655 height 19
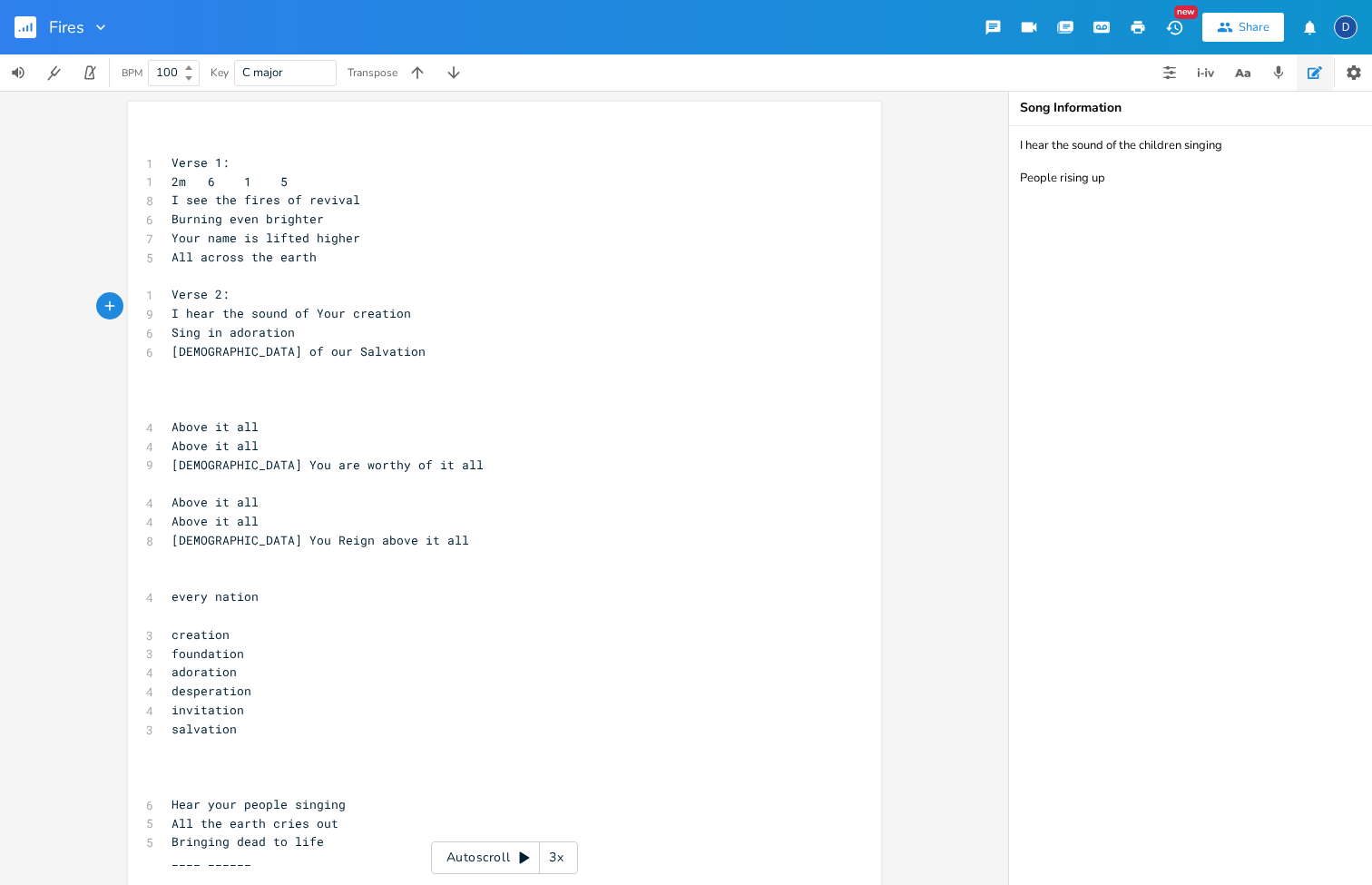
click at [935, 377] on div "x ​ 1 Verse 1: 1 2m 6 1 5 8 I see the fires of revival 6 Burning even brighter …" at bounding box center [503, 488] width 1008 height 794
click at [1310, 21] on icon "button" at bounding box center [1309, 27] width 17 height 17
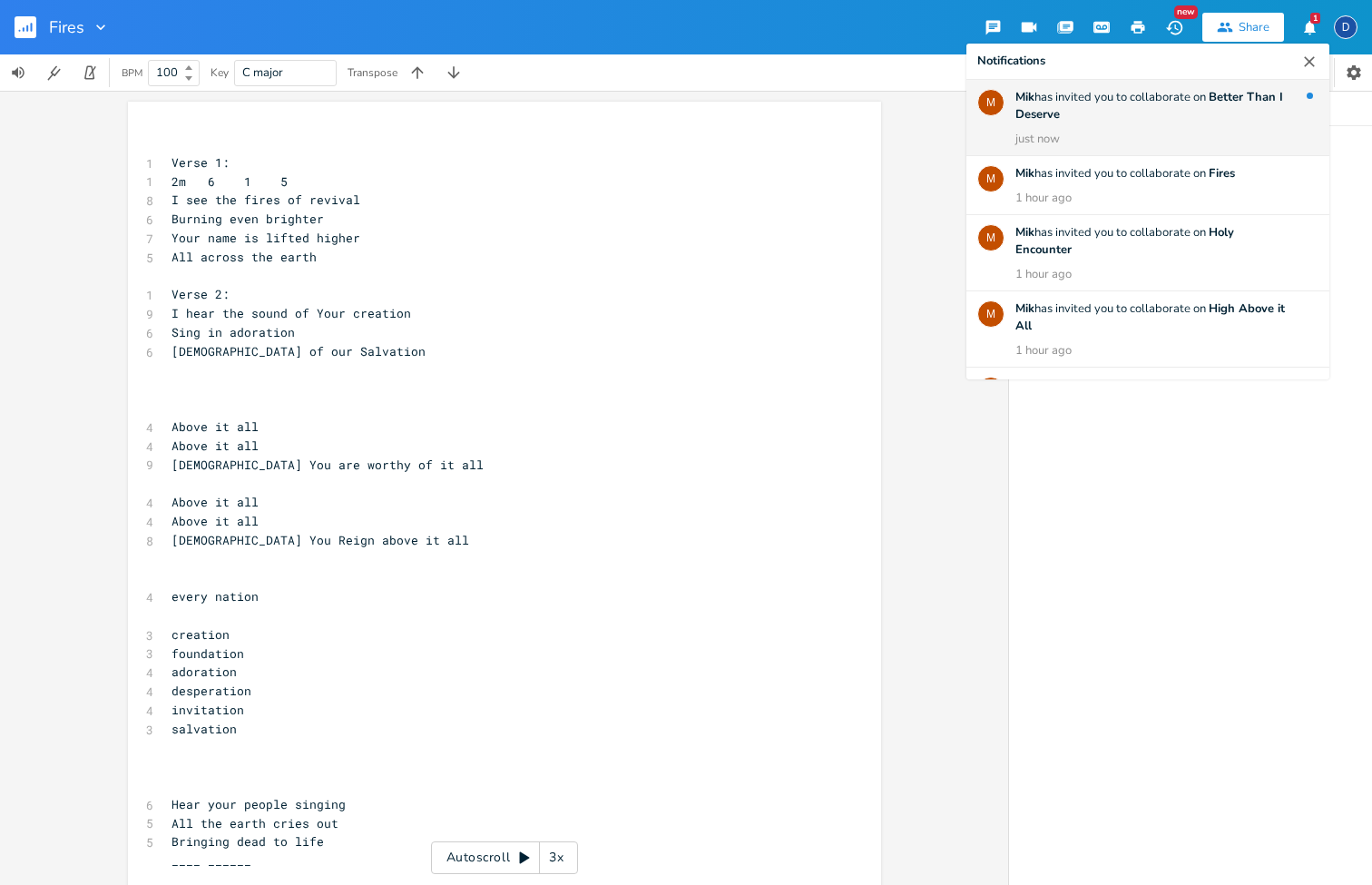
click at [1206, 117] on div "[PERSON_NAME] has invited you to collaborate on Better Than I Deserve just now" at bounding box center [1153, 118] width 278 height 59
